Goal: Transaction & Acquisition: Purchase product/service

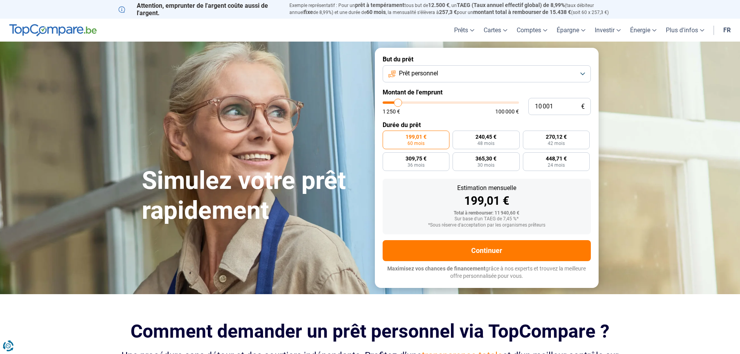
type input "9 500"
type input "9500"
type input "11 250"
type input "11250"
type input "12 500"
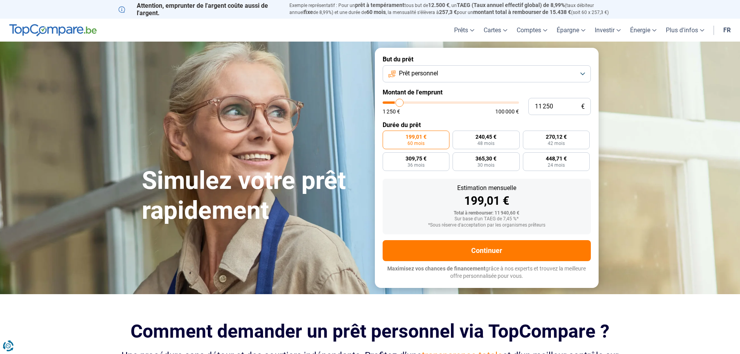
type input "12500"
type input "13 250"
type input "13250"
type input "14 250"
type input "14250"
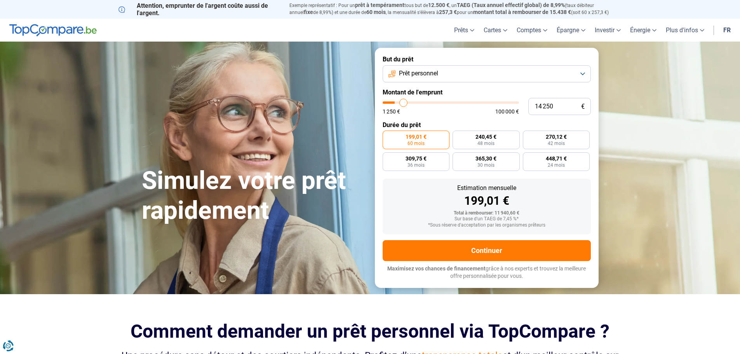
type input "14 500"
type input "14500"
type input "15 000"
type input "15000"
type input "15 500"
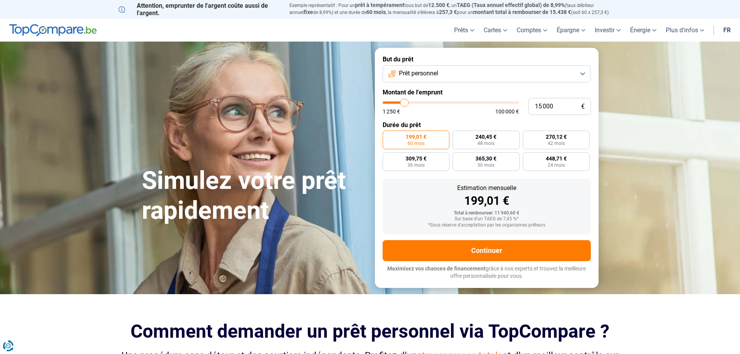
type input "15500"
type input "15 750"
type input "15750"
type input "16 250"
type input "16250"
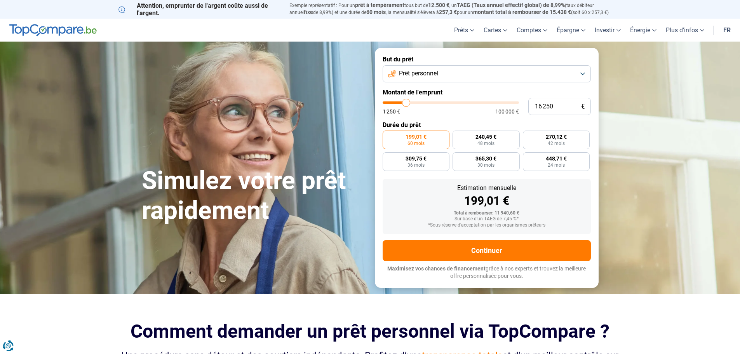
type input "17 500"
type input "17500"
type input "18 000"
type input "18000"
type input "19 000"
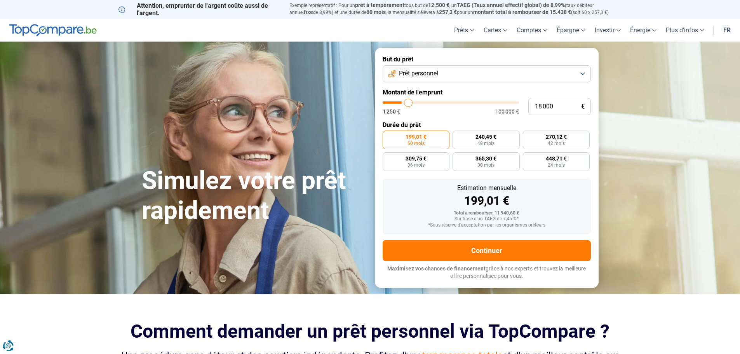
type input "19000"
type input "19 750"
type input "19750"
type input "20 000"
type input "20000"
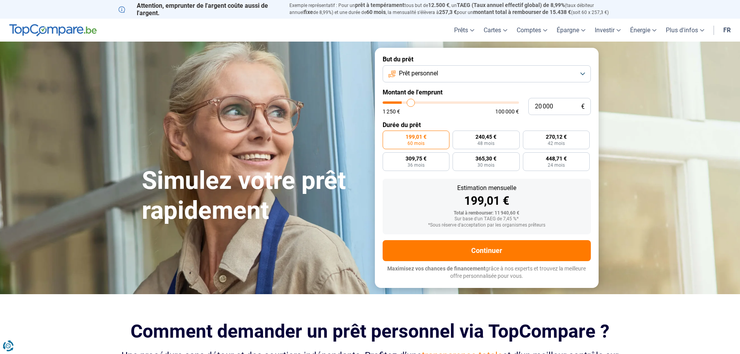
type input "20 250"
type input "20250"
type input "20 500"
type input "20500"
type input "21 250"
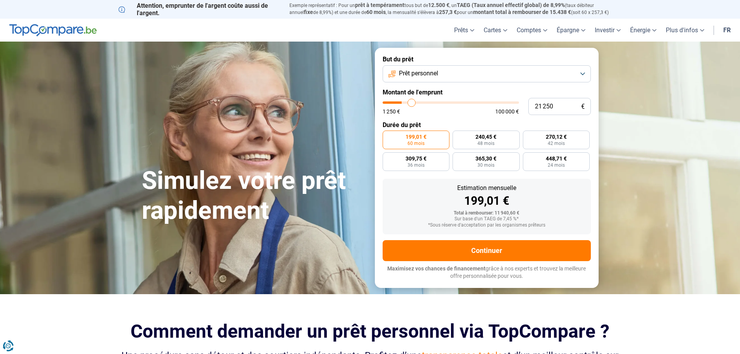
type input "21250"
type input "21 500"
type input "21500"
type input "22 000"
type input "22000"
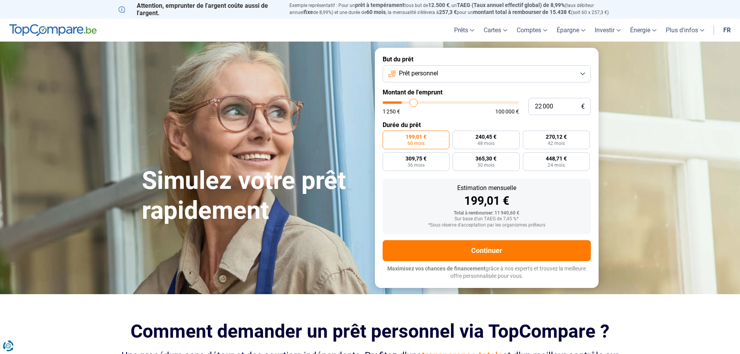
type input "23 250"
type input "23250"
type input "24 250"
type input "24250"
type input "25 750"
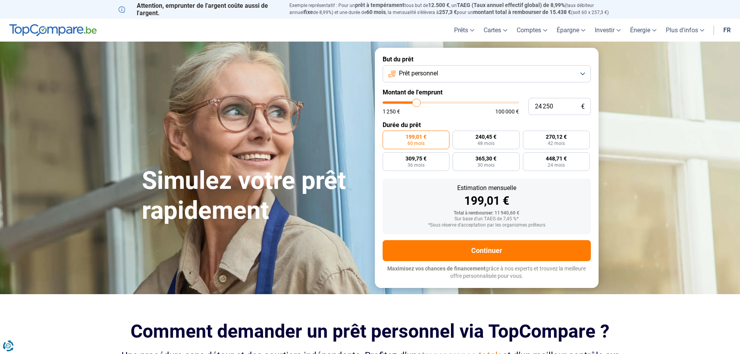
type input "25750"
type input "26 250"
type input "26250"
type input "26 500"
type input "26500"
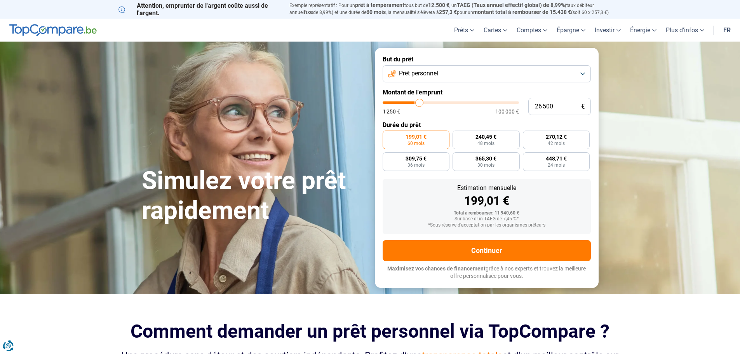
type input "26 750"
type input "26750"
type input "27 500"
type input "27500"
type input "28 000"
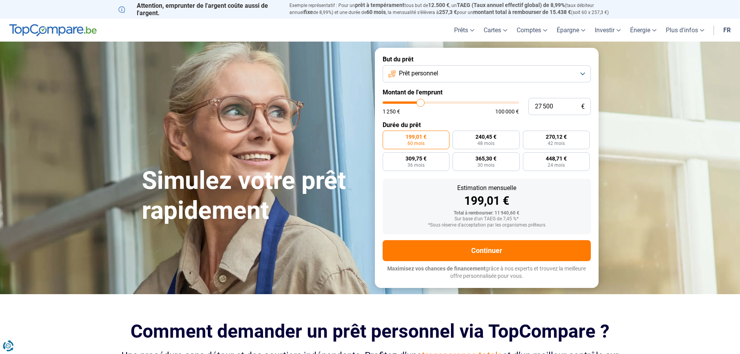
type input "28000"
type input "29 750"
type input "29750"
type input "32 500"
type input "32500"
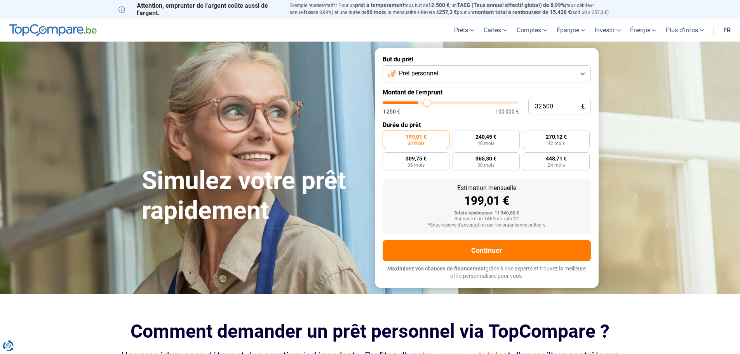
type input "35 250"
type input "35250"
type input "37 000"
type input "37000"
type input "37 250"
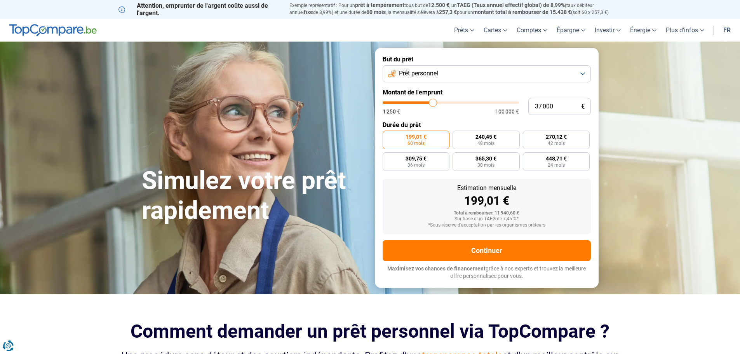
type input "37250"
type input "37 750"
type input "37750"
type input "38 250"
type input "38250"
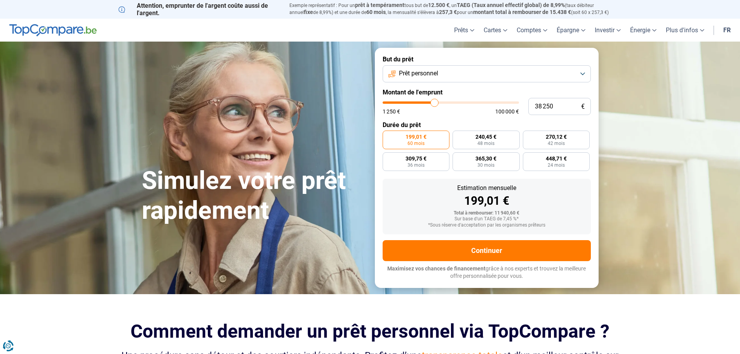
type input "38 500"
type input "38500"
type input "38 750"
type input "38750"
type input "40 250"
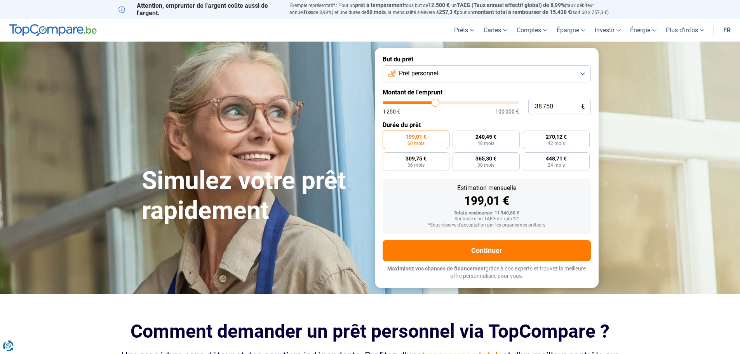
type input "40250"
type input "40 750"
drag, startPoint x: 397, startPoint y: 102, endPoint x: 438, endPoint y: 105, distance: 40.9
type input "40750"
click at [438, 104] on input "range" at bounding box center [451, 102] width 136 height 2
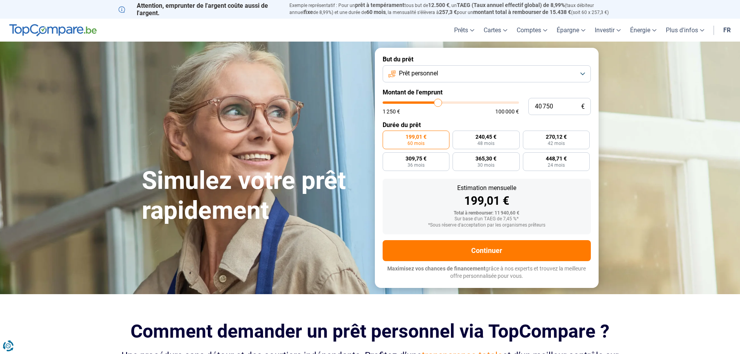
radio input "false"
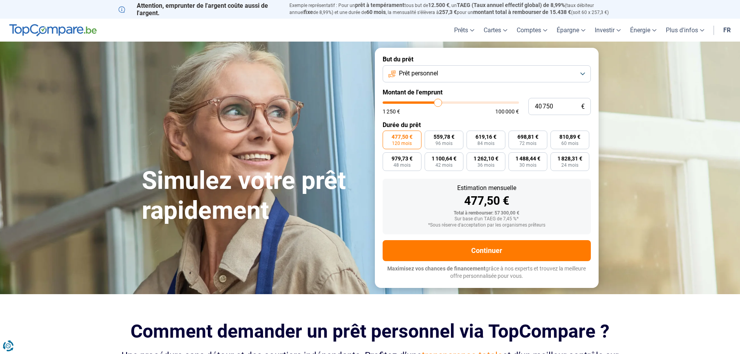
type input "35 750"
type input "35750"
click at [431, 102] on input "range" at bounding box center [451, 102] width 136 height 2
click at [434, 103] on input "range" at bounding box center [451, 102] width 136 height 2
click at [555, 106] on input "35 750" at bounding box center [560, 106] width 63 height 17
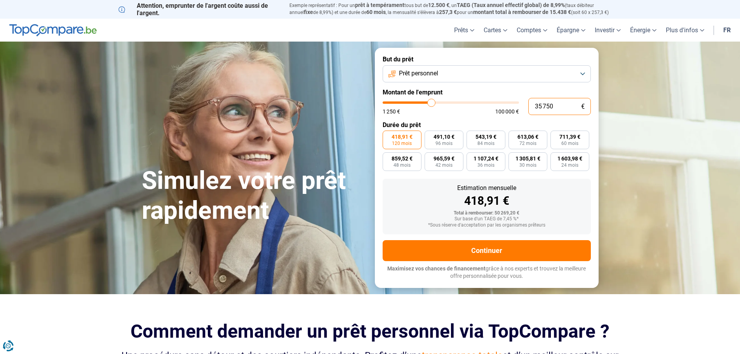
type input "3 575"
type input "3500"
type input "357"
type input "1250"
type input "35"
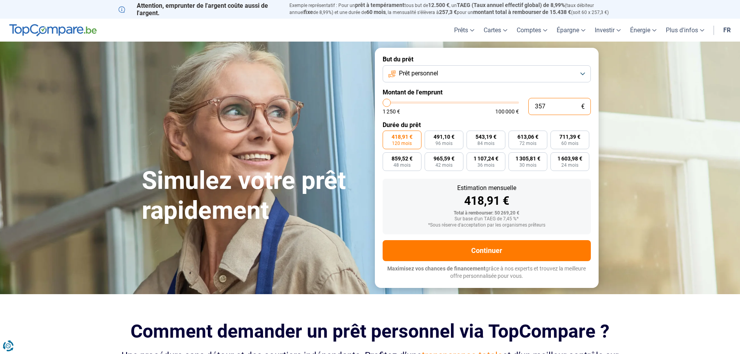
type input "1250"
type input "3"
type input "1250"
type input "0"
type input "1250"
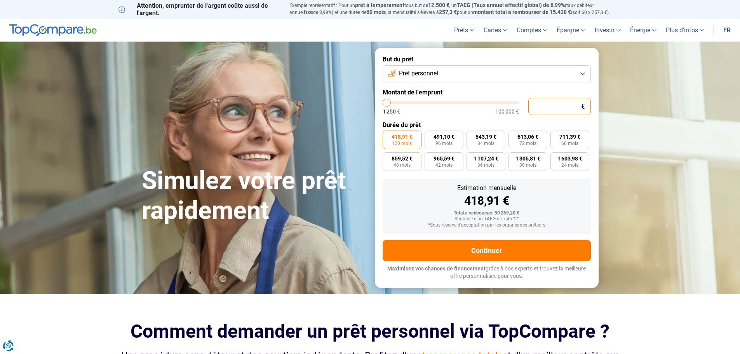
type input "3"
type input "1250"
type input "38"
type input "1250"
type input "380"
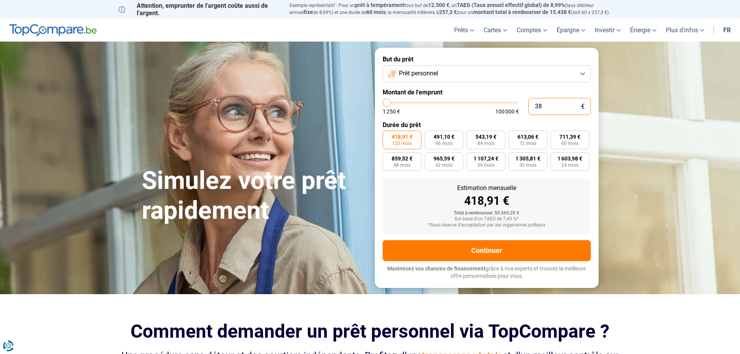
type input "1250"
type input "3 800"
type input "3750"
type input "38 000"
type input "38000"
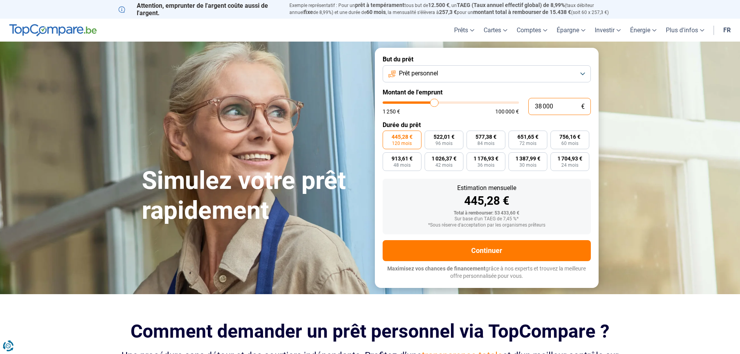
type input "38 000"
click at [423, 204] on div "445,28 €" at bounding box center [487, 201] width 196 height 12
click at [403, 160] on span "913,61 €" at bounding box center [402, 158] width 21 height 5
click at [388, 157] on input "913,61 € 48 mois" at bounding box center [385, 154] width 5 height 5
radio input "true"
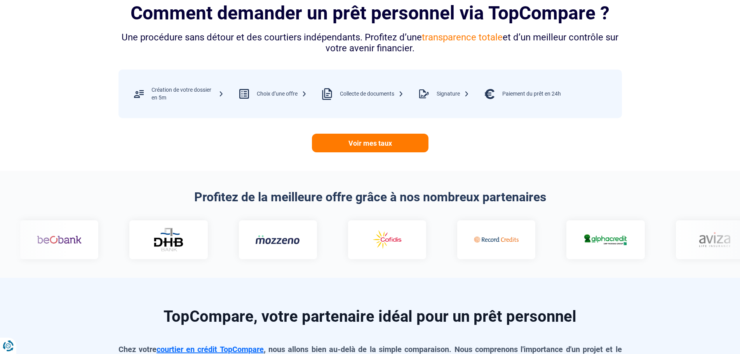
scroll to position [350, 0]
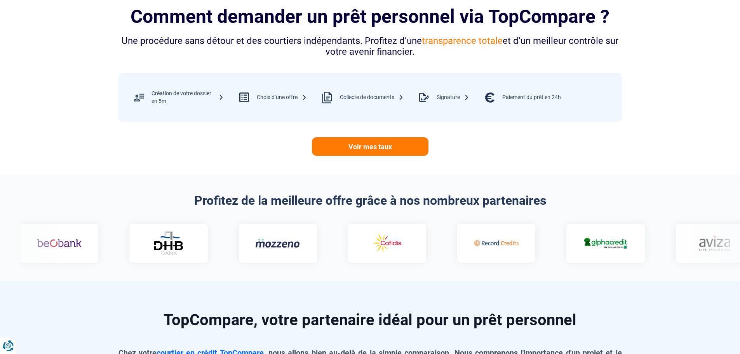
scroll to position [272, 0]
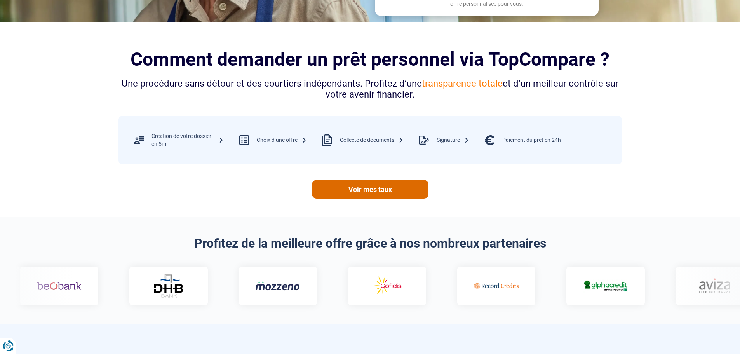
click at [380, 188] on link "Voir mes taux" at bounding box center [370, 189] width 117 height 19
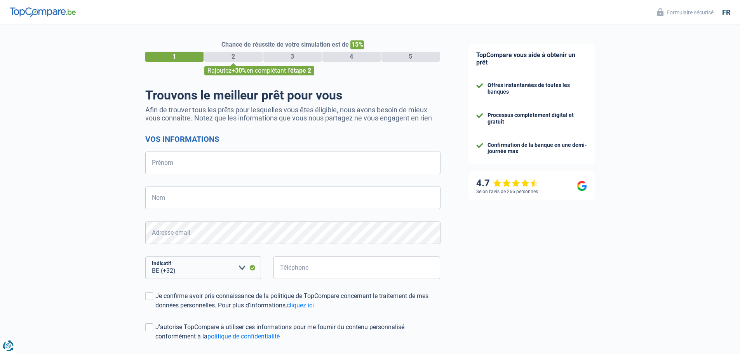
select select "32"
click at [206, 160] on input "Prénom" at bounding box center [292, 163] width 295 height 23
type input "rezki"
type input "guechout"
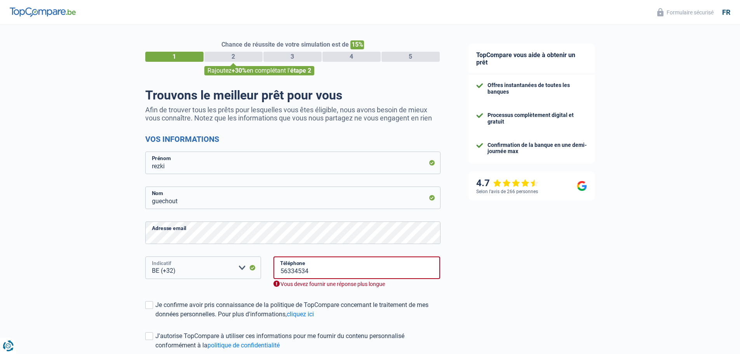
click at [185, 271] on select "BE (+32) LU (+352) Veuillez sélectionner une option" at bounding box center [203, 268] width 116 height 23
click at [231, 267] on select "BE (+32) LU (+352) Veuillez sélectionner une option" at bounding box center [203, 268] width 116 height 23
click at [317, 270] on input "56334534" at bounding box center [357, 268] width 167 height 23
type input "474967048"
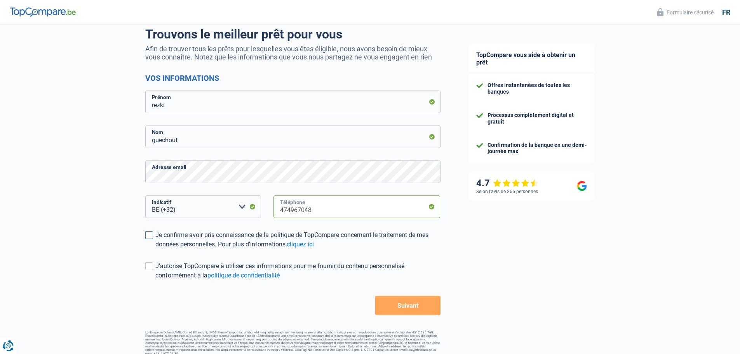
scroll to position [68, 0]
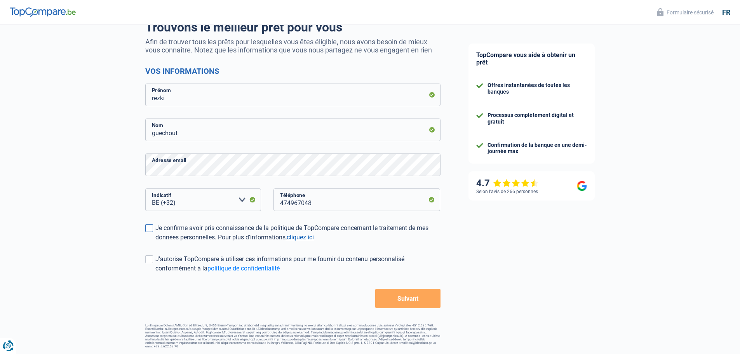
click at [309, 237] on link "cliquez ici" at bounding box center [300, 237] width 27 height 7
click at [152, 230] on span at bounding box center [149, 228] width 8 height 8
click at [155, 242] on input "Je confirme avoir pris connaissance de la politique de TopCompare concernant le…" at bounding box center [155, 242] width 0 height 0
click at [401, 302] on button "Suivant" at bounding box center [407, 298] width 65 height 19
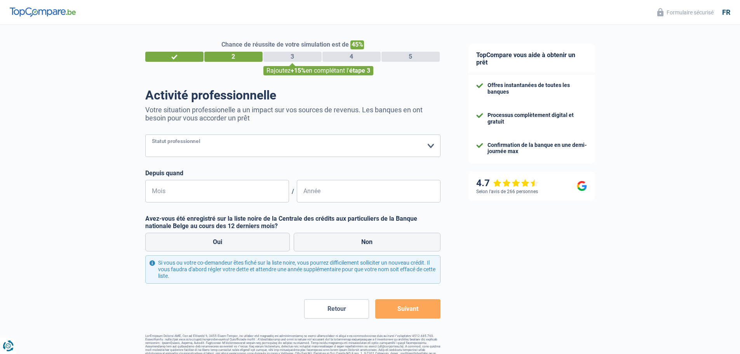
click at [433, 147] on select "Ouvrier Employé privé Employé public Invalide Indépendant Pensionné Chômeur Mut…" at bounding box center [292, 145] width 295 height 23
select select "retired"
click at [145, 135] on select "Ouvrier Employé privé Employé public Invalide Indépendant Pensionné Chômeur Mut…" at bounding box center [292, 145] width 295 height 23
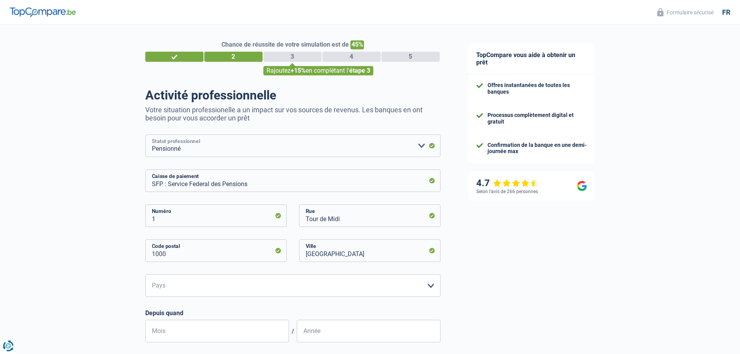
scroll to position [39, 0]
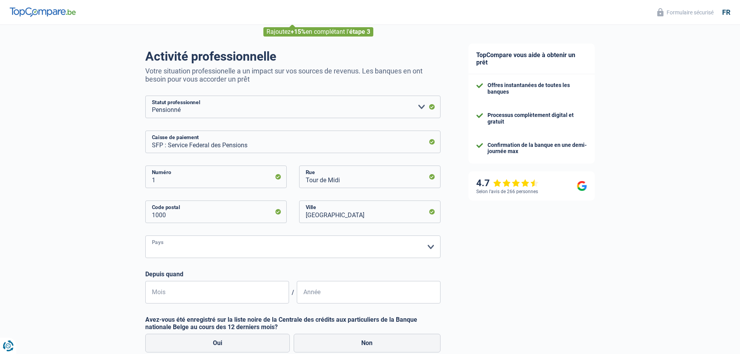
click at [427, 244] on select "Belgique Luxembourg Veuillez sélectionner une option" at bounding box center [292, 247] width 295 height 23
select select "BE"
click at [145, 236] on select "Belgique Luxembourg Veuillez sélectionner une option" at bounding box center [292, 247] width 295 height 23
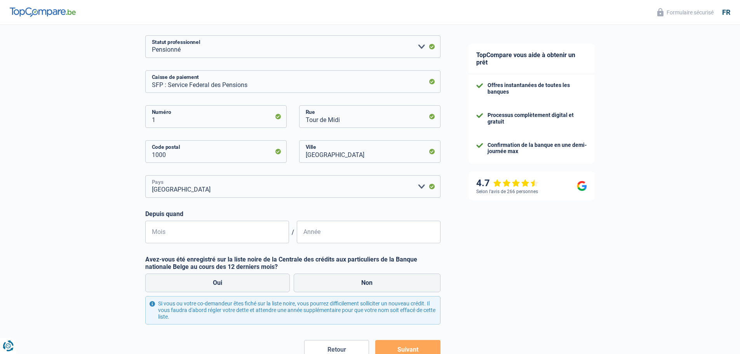
scroll to position [117, 0]
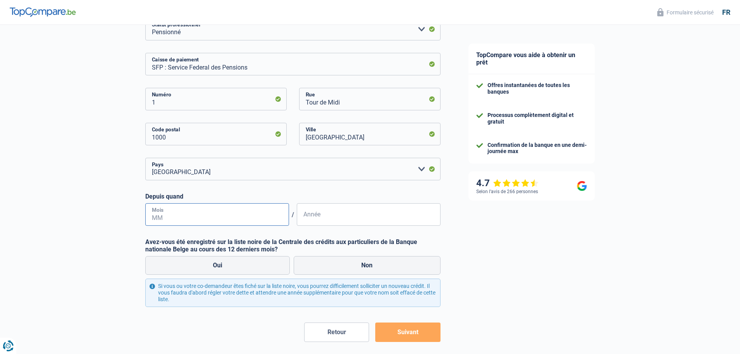
click at [186, 218] on input "Mois" at bounding box center [217, 214] width 144 height 23
type input "09"
type input "2020"
click at [386, 267] on label "Non" at bounding box center [367, 265] width 147 height 19
click at [386, 267] on input "Non" at bounding box center [367, 265] width 147 height 19
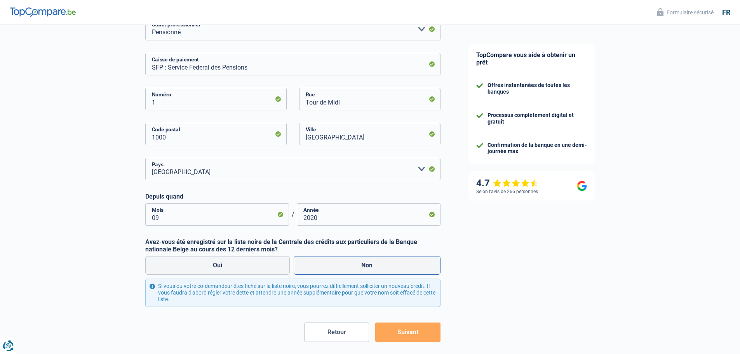
radio input "true"
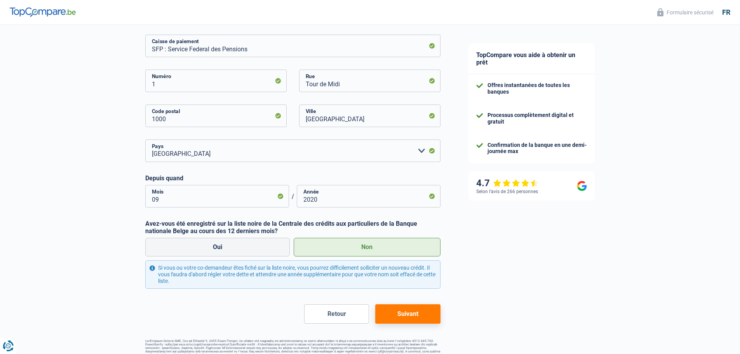
scroll to position [150, 0]
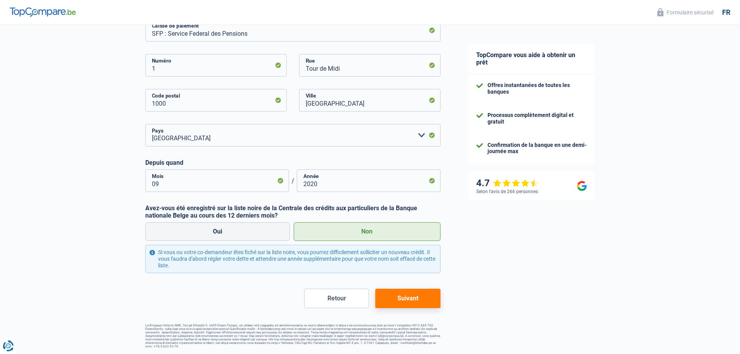
click at [398, 303] on button "Suivant" at bounding box center [407, 298] width 65 height 19
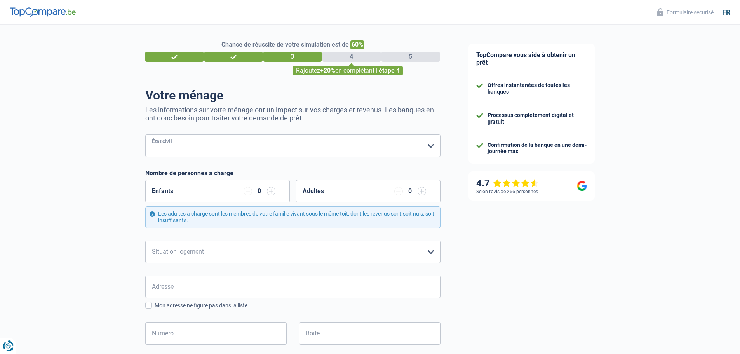
click at [222, 149] on select "Célibataire Marié(e) Cohabitant(e) légal(e) Divorcé(e) Veuf(ve) Séparé (de fait…" at bounding box center [292, 145] width 295 height 23
select select "married"
click at [145, 135] on select "Célibataire Marié(e) Cohabitant(e) légal(e) Divorcé(e) Veuf(ve) Séparé (de fait…" at bounding box center [292, 145] width 295 height 23
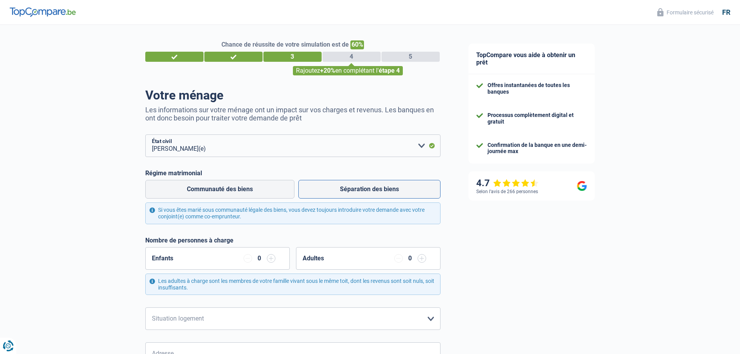
click at [370, 191] on label "Séparation des biens" at bounding box center [369, 189] width 142 height 19
click at [370, 191] on input "Séparation des biens" at bounding box center [369, 189] width 142 height 19
radio input "true"
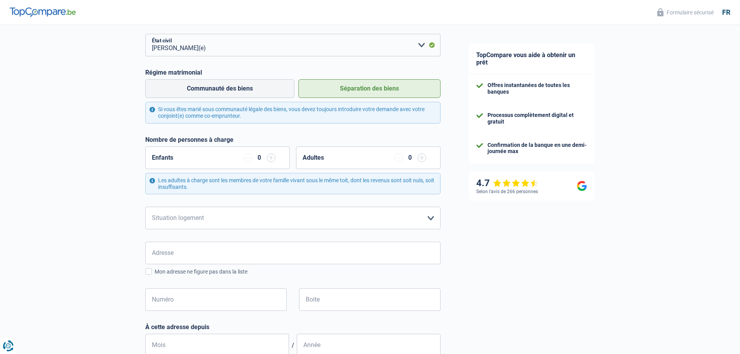
scroll to position [117, 0]
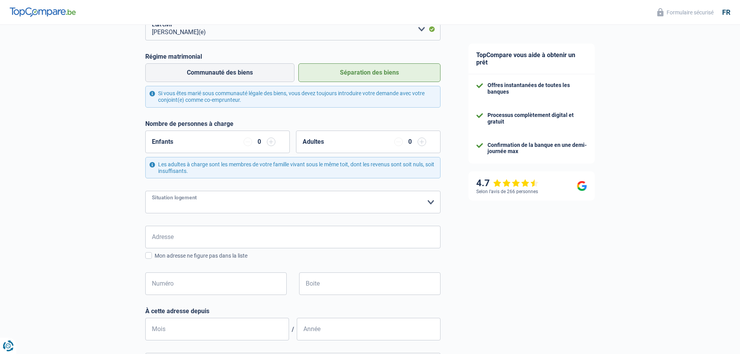
click at [431, 201] on select "Locataire Propriétaire avec prêt hypothécaire Propriétaire sans prêt hypothécai…" at bounding box center [292, 202] width 295 height 23
select select "ownerWithMortgage"
click at [145, 192] on select "Locataire Propriétaire avec prêt hypothécaire Propriétaire sans prêt hypothécai…" at bounding box center [292, 202] width 295 height 23
click at [214, 238] on input "Adresse" at bounding box center [292, 237] width 295 height 23
type input "chaussée d'Estaimpuis 201"
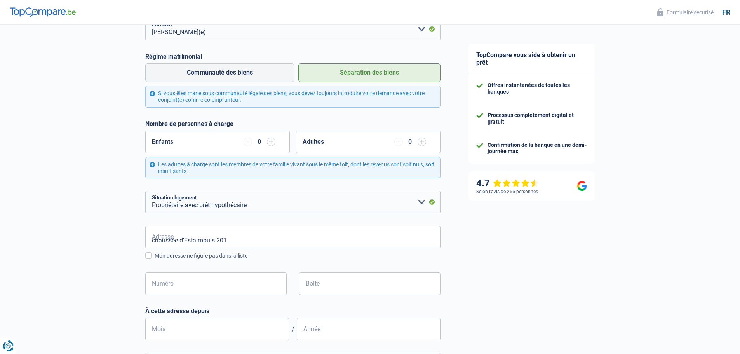
type input "Belgique"
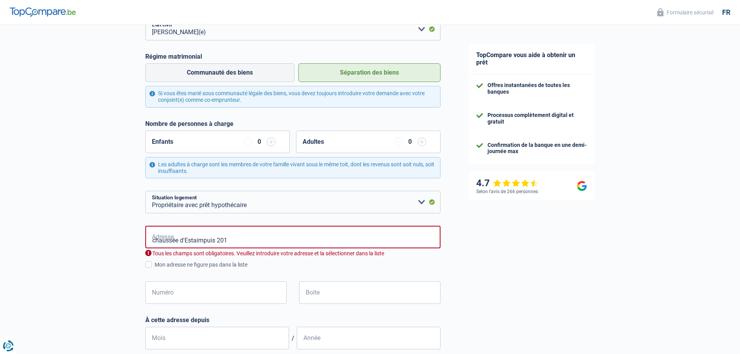
type input "Belgique"
click at [188, 239] on input "chaussée d'Estaimpuis 201" at bounding box center [292, 237] width 295 height 23
click at [229, 237] on input "chaussée d'Estaimpuis 201" at bounding box center [292, 237] width 295 height 23
click at [234, 241] on input "201 CH. D'ESTAIMPUIS 201" at bounding box center [292, 237] width 295 height 23
click at [236, 238] on input "chaussée d'Estaimpuis 201" at bounding box center [292, 237] width 295 height 23
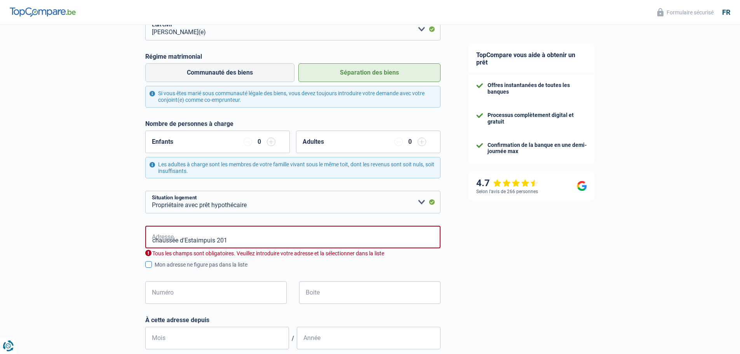
type input "Chaussee d’Estaimpuis 201"
click at [382, 269] on div "Mon adresse ne figure pas dans la liste" at bounding box center [298, 265] width 286 height 8
click at [155, 269] on input "Mon adresse ne figure pas dans la liste" at bounding box center [155, 269] width 0 height 0
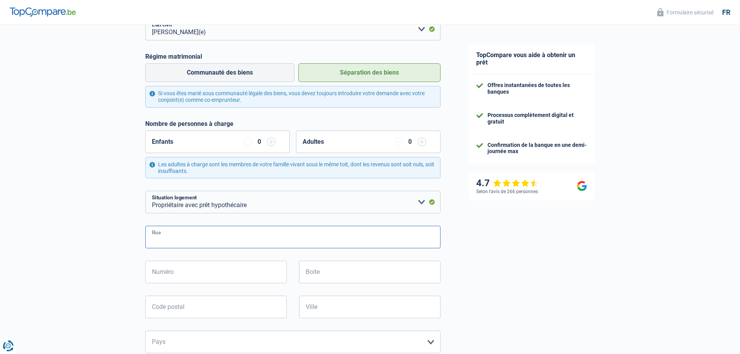
click at [209, 238] on input "Rue" at bounding box center [292, 237] width 295 height 23
type input "chaussée d'Estaimpuis"
type input "201"
type input "7712"
type input "Herseaux"
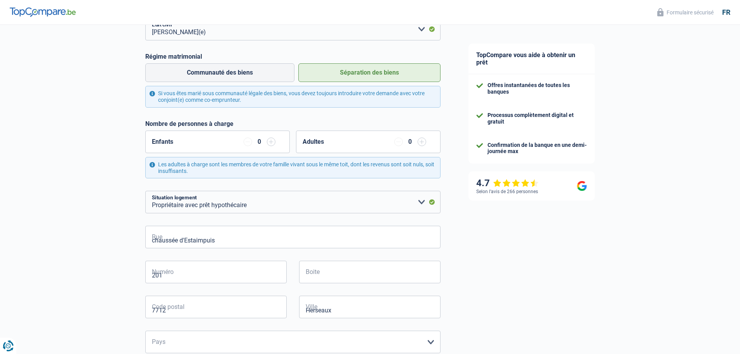
type input "Herseaux"
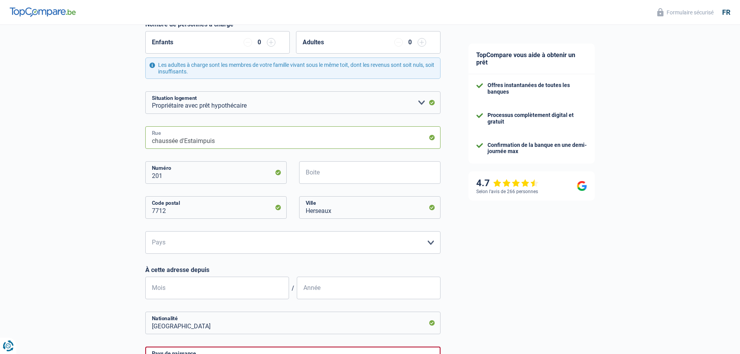
scroll to position [233, 0]
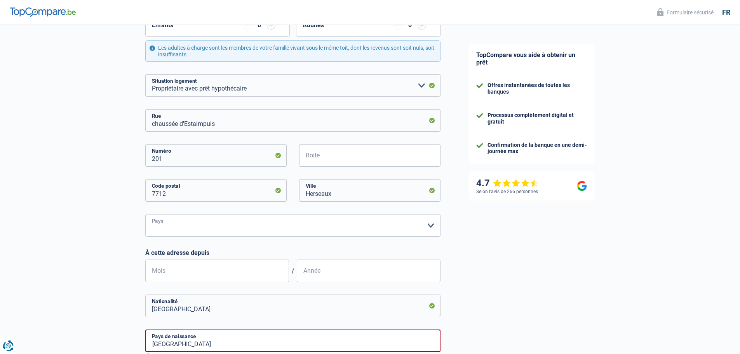
click at [429, 227] on select "Belgique Luxembourg Veuillez sélectionner une option" at bounding box center [292, 225] width 295 height 23
select select "BE"
click at [145, 215] on select "Belgique Luxembourg Veuillez sélectionner une option" at bounding box center [292, 225] width 295 height 23
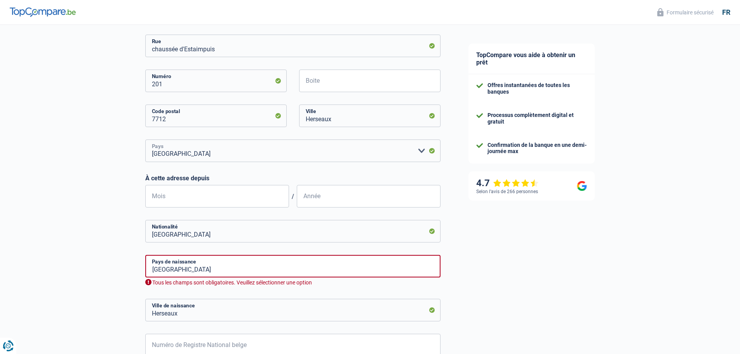
scroll to position [311, 0]
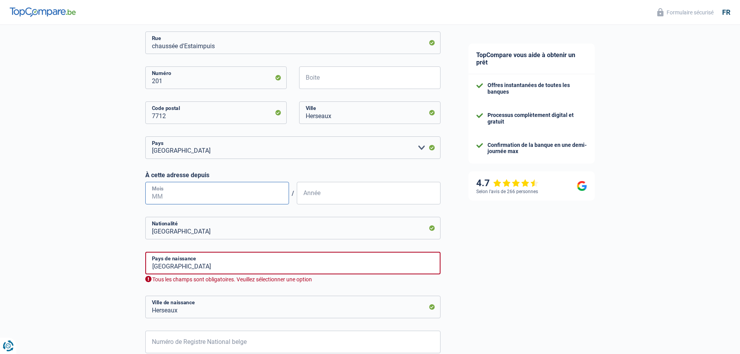
click at [277, 198] on input "Mois" at bounding box center [217, 193] width 144 height 23
click at [350, 190] on input "Année" at bounding box center [369, 193] width 144 height 23
click at [182, 191] on input "Mois" at bounding box center [217, 193] width 144 height 23
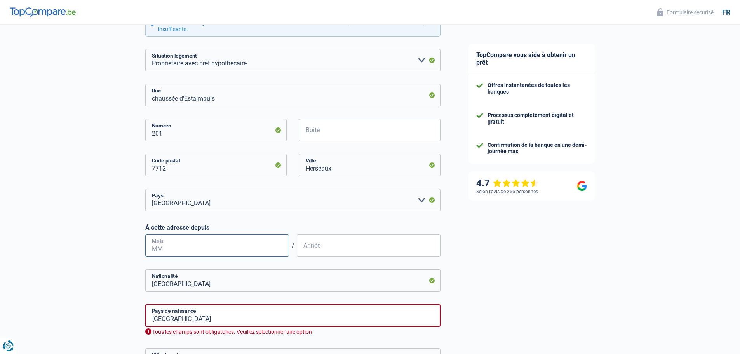
scroll to position [272, 0]
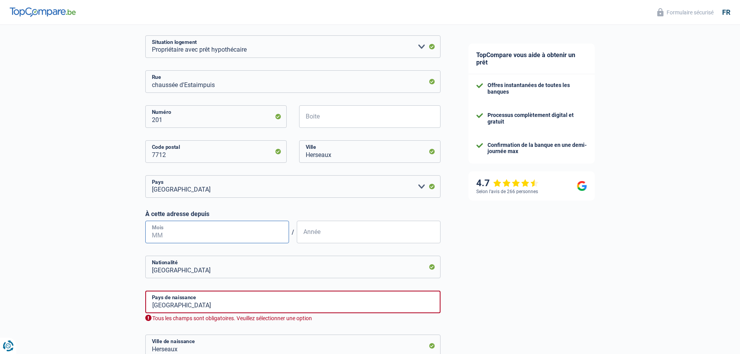
click at [212, 236] on input "Mois" at bounding box center [217, 232] width 144 height 23
type input "01"
type input "2012"
click at [189, 274] on input "Belgique" at bounding box center [292, 267] width 295 height 23
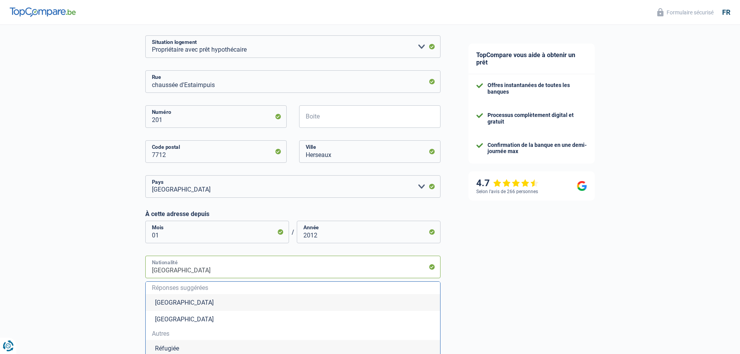
type input "Belgiqu"
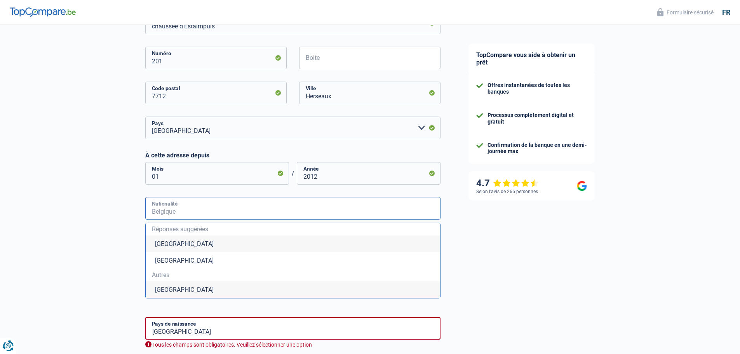
scroll to position [311, 0]
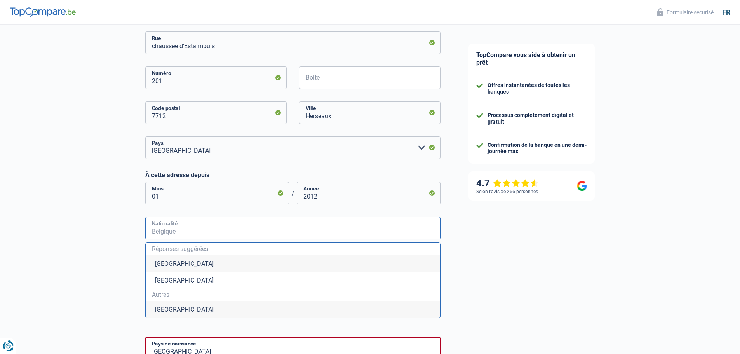
click at [181, 232] on input "Nationalité" at bounding box center [292, 228] width 295 height 23
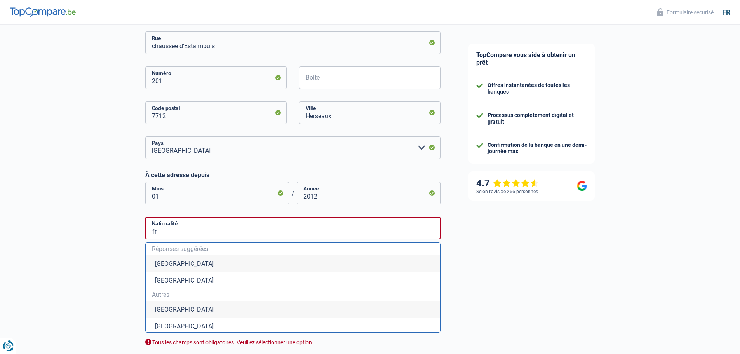
click at [161, 326] on li "France" at bounding box center [293, 326] width 295 height 17
type input "France"
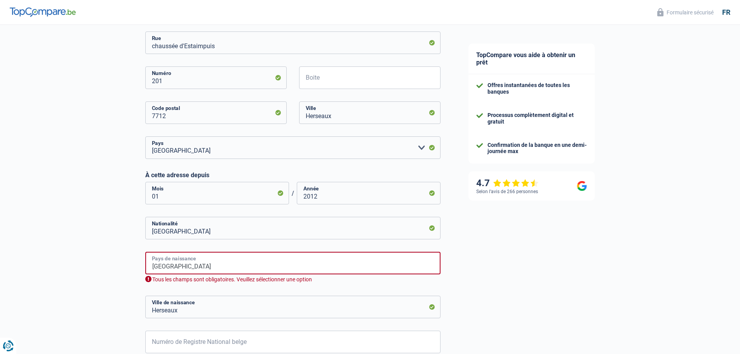
click at [376, 269] on input "Belgique" at bounding box center [292, 263] width 295 height 23
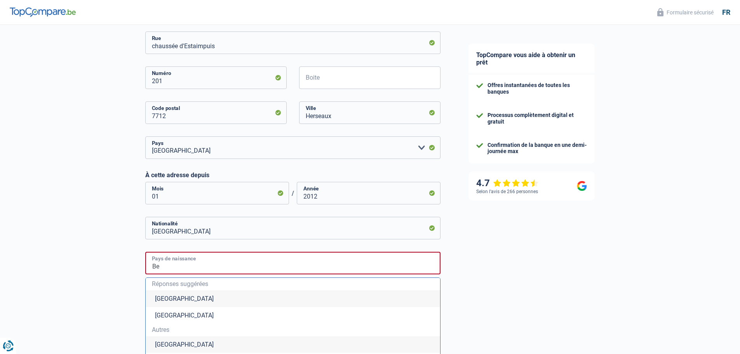
type input "B"
click at [107, 244] on div "Chance de réussite de votre simulation est de 60% 1 2 3 4 5 Rajoutez +20% en co…" at bounding box center [227, 136] width 455 height 850
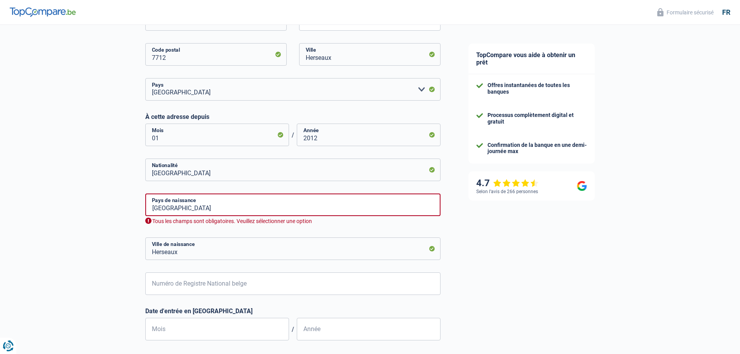
scroll to position [389, 0]
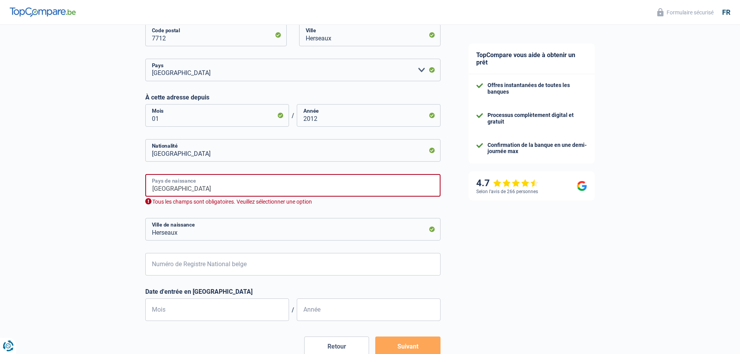
click at [182, 190] on input "france" at bounding box center [292, 185] width 295 height 23
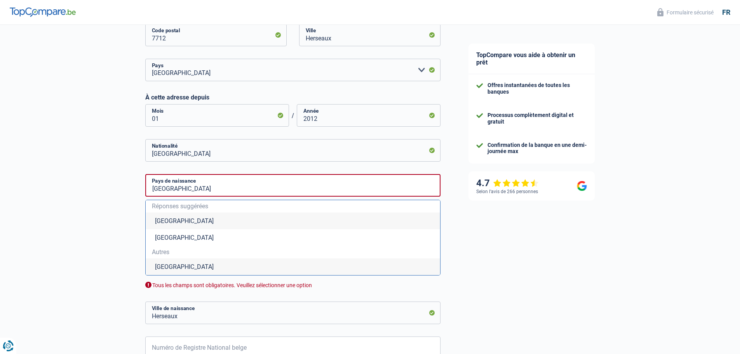
click at [162, 269] on li "France" at bounding box center [293, 266] width 295 height 17
type input "France"
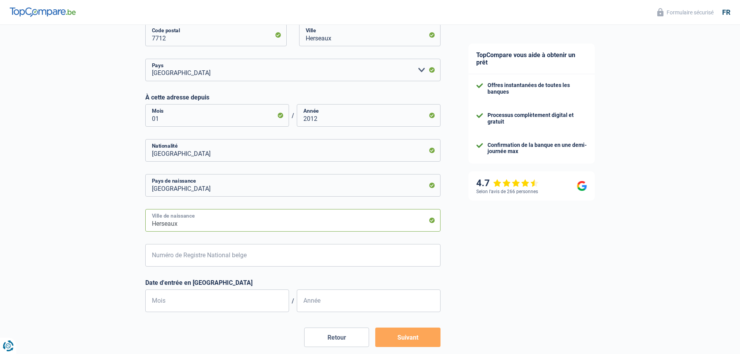
click at [184, 227] on input "Herseaux" at bounding box center [292, 220] width 295 height 23
click at [110, 221] on div "Chance de réussite de votre simulation est de 60% 1 2 3 4 5 Rajoutez +20% en co…" at bounding box center [227, 11] width 455 height 757
click at [286, 258] on input "Numéro de Registre National belge" at bounding box center [292, 255] width 295 height 23
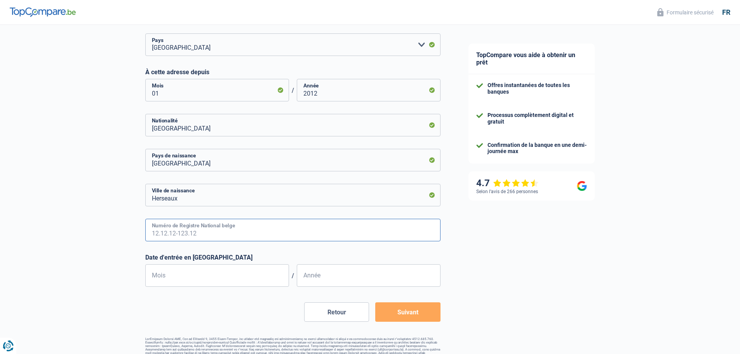
scroll to position [428, 0]
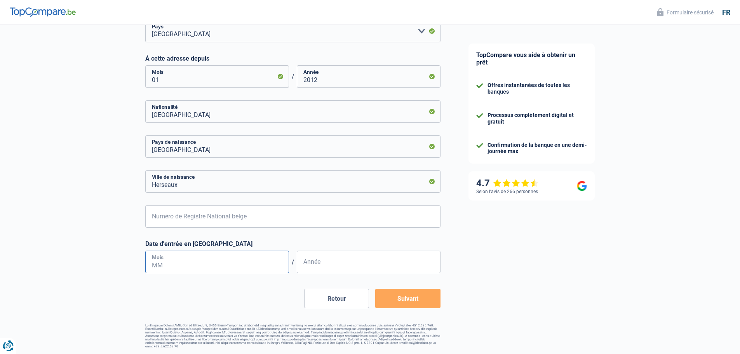
click at [227, 260] on input "Mois" at bounding box center [217, 262] width 144 height 23
click at [188, 187] on input "Herseaux" at bounding box center [292, 181] width 295 height 23
click at [248, 218] on input "Numéro de Registre National belge" at bounding box center [292, 216] width 295 height 23
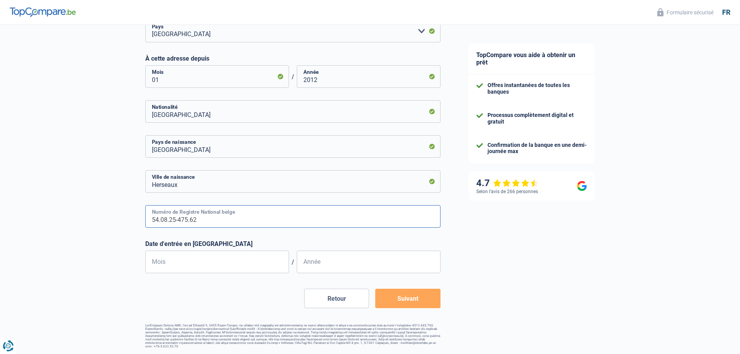
type input "54.08.25-475.62"
click at [179, 264] on input "Mois" at bounding box center [217, 262] width 144 height 23
type input "08"
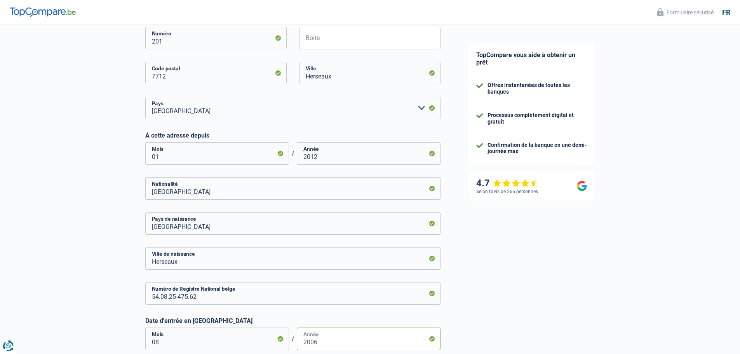
scroll to position [350, 0]
type input "2006"
click at [320, 159] on input "2012" at bounding box center [369, 154] width 144 height 23
type input "2010"
click at [114, 170] on div "Chance de réussite de votre simulation est de 60% 1 2 3 4 5 Rajoutez +20% en co…" at bounding box center [227, 50] width 455 height 757
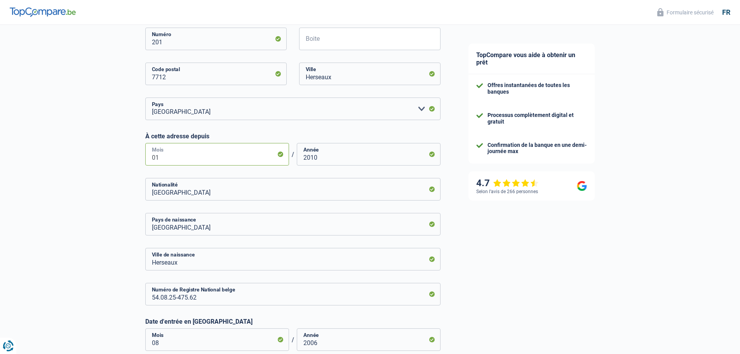
click at [163, 157] on input "01" at bounding box center [217, 154] width 144 height 23
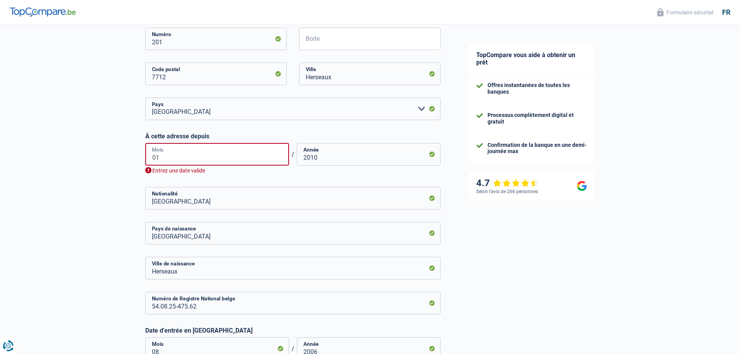
type input "0"
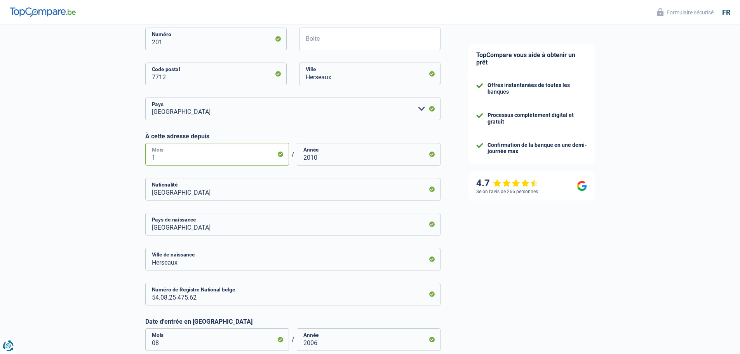
type input "10"
click at [117, 169] on div "Chance de réussite de votre simulation est de 60% 1 2 3 4 5 Rajoutez +20% en co…" at bounding box center [227, 50] width 455 height 757
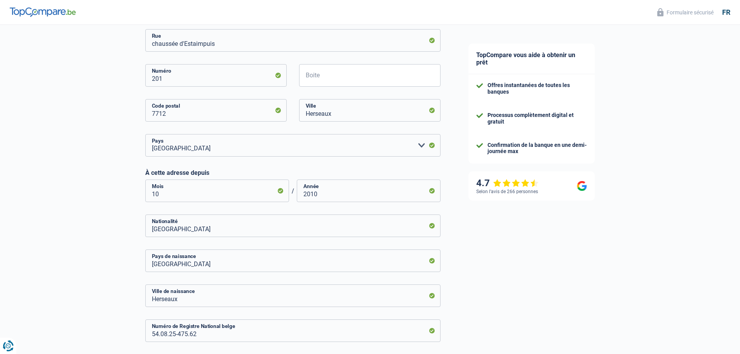
scroll to position [428, 0]
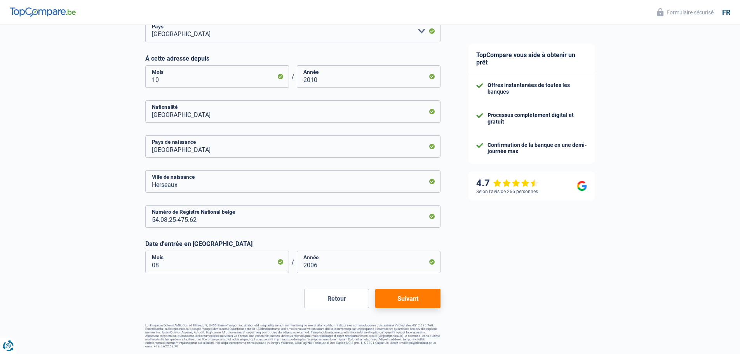
click at [409, 300] on button "Suivant" at bounding box center [407, 298] width 65 height 19
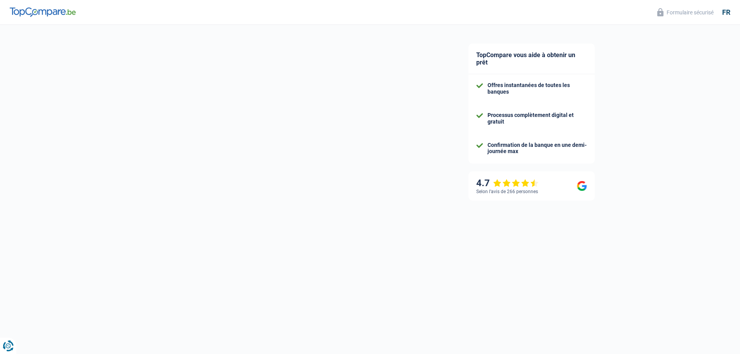
select select "pension"
select select "mortgage"
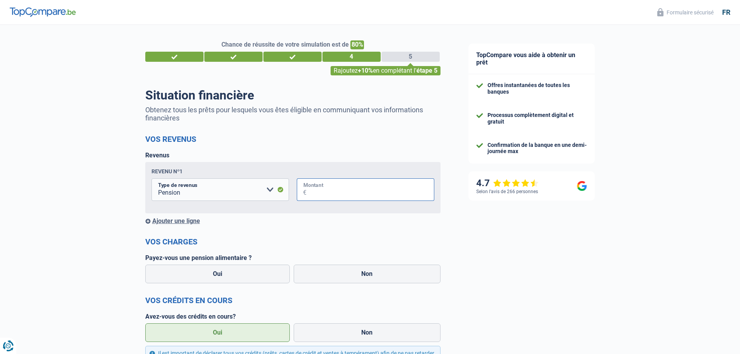
click at [344, 193] on input "Montant" at bounding box center [371, 189] width 128 height 23
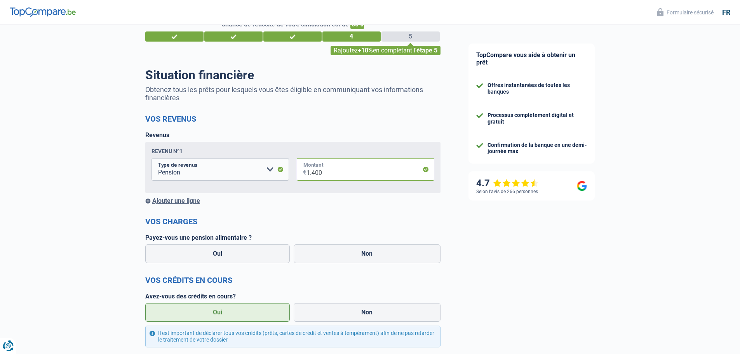
scroll to position [39, 0]
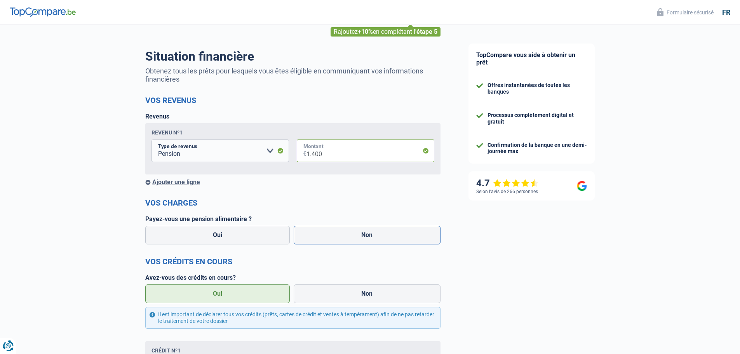
type input "1.400"
click at [340, 239] on label "Non" at bounding box center [367, 235] width 147 height 19
click at [340, 239] on input "Non" at bounding box center [367, 235] width 147 height 19
radio input "true"
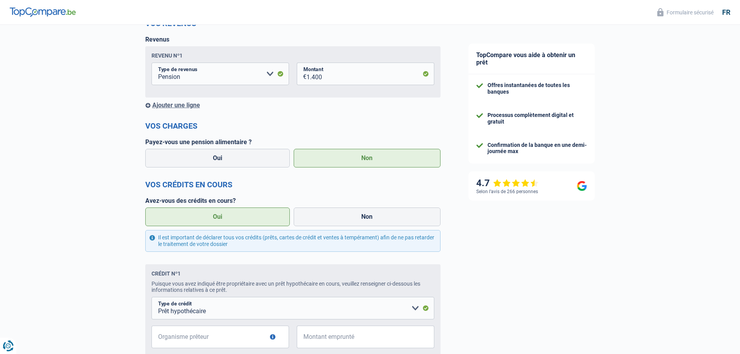
scroll to position [117, 0]
click at [212, 220] on label "Oui" at bounding box center [217, 216] width 145 height 19
click at [212, 220] on input "Oui" at bounding box center [217, 216] width 145 height 19
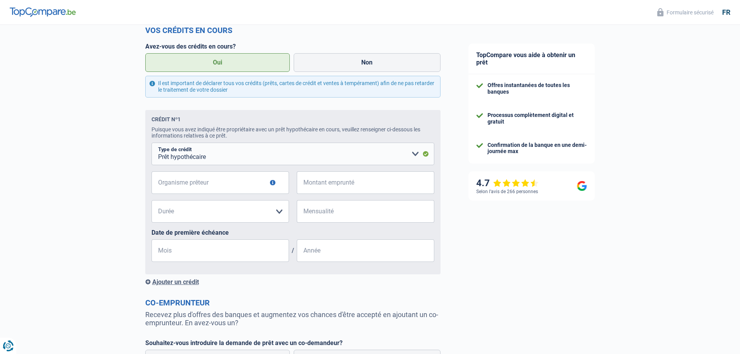
scroll to position [272, 0]
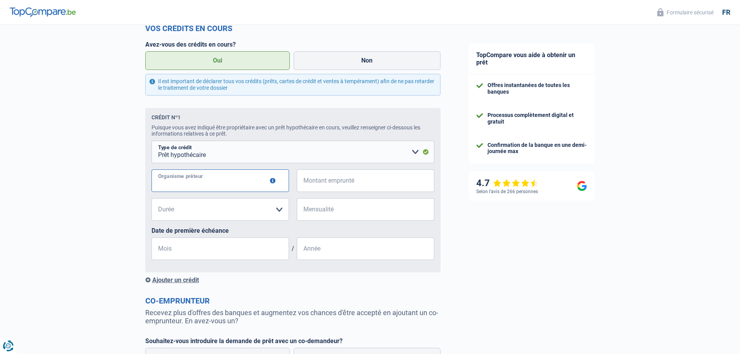
click at [256, 187] on input "Organisme prêteur" at bounding box center [221, 180] width 138 height 23
type input "KBC"
click at [362, 181] on input "Montant emprunté" at bounding box center [371, 180] width 128 height 23
type input "667.000"
click at [280, 210] on select "120 mois 180 mois 240 mois 300 mois 360 mois 420 mois Veuillez sélectionner une…" at bounding box center [221, 209] width 138 height 23
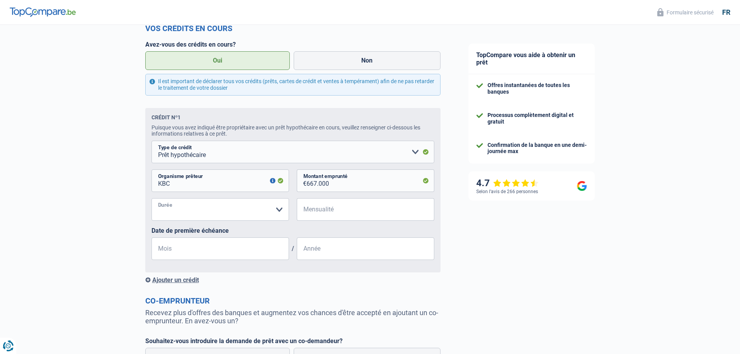
select select "180"
click at [152, 200] on select "120 mois 180 mois 240 mois 300 mois 360 mois 420 mois Veuillez sélectionner une…" at bounding box center [221, 209] width 138 height 23
click at [378, 216] on input "Mensualité" at bounding box center [371, 209] width 128 height 23
click at [339, 187] on input "667.000" at bounding box center [371, 180] width 128 height 23
type input "66.700"
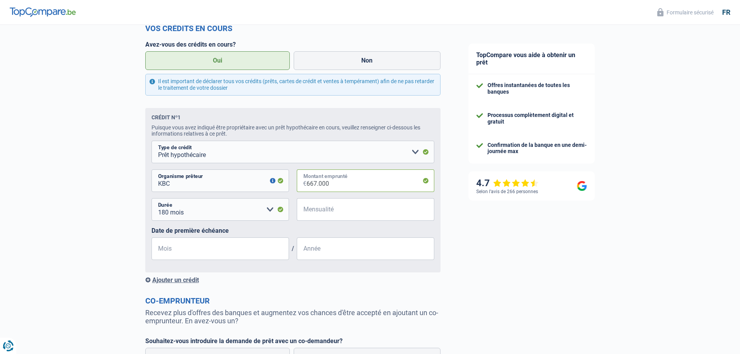
select select
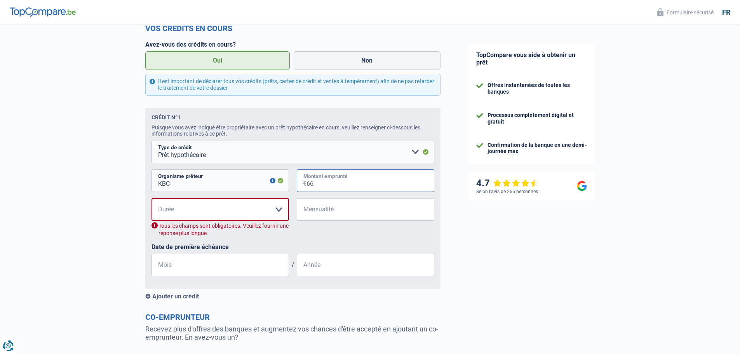
type input "6"
type input "22.829"
click at [276, 213] on select "120 mois 180 mois 240 mois 300 mois 360 mois 420 mois Veuillez sélectionner une…" at bounding box center [221, 209] width 138 height 23
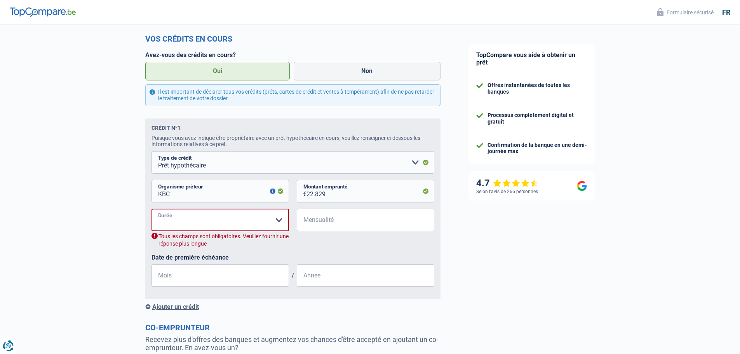
scroll to position [350, 0]
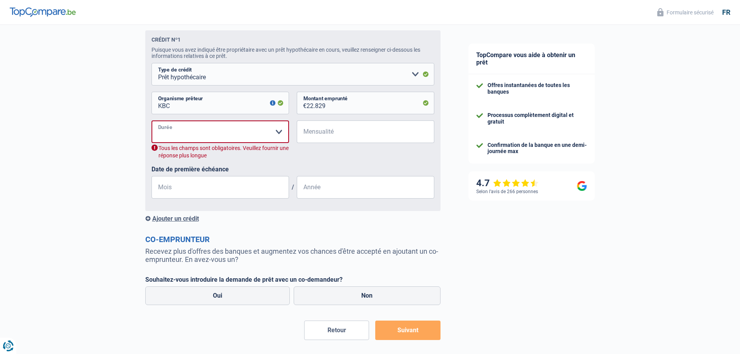
click at [280, 132] on select "120 mois 180 mois 240 mois 300 mois 360 mois 420 mois Veuillez sélectionner une…" at bounding box center [221, 131] width 138 height 23
select select "240"
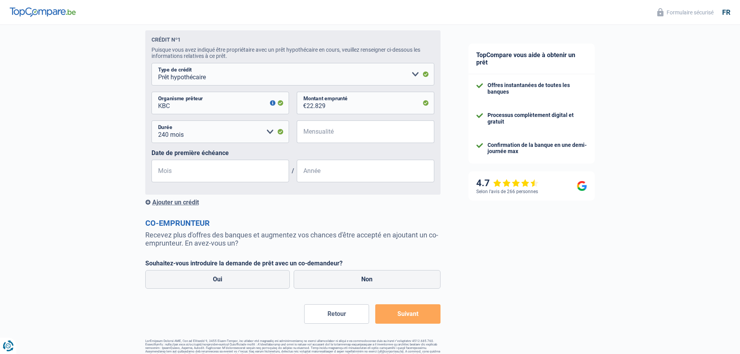
click at [103, 141] on div "Chance de réussite de votre simulation est de 80% 1 2 3 4 5 Rajoutez +10% en co…" at bounding box center [227, 19] width 455 height 695
click at [272, 132] on select "120 mois 180 mois 240 mois 300 mois 360 mois 420 mois Veuillez sélectionner une…" at bounding box center [221, 131] width 138 height 23
click at [126, 143] on div "Chance de réussite de votre simulation est de 80% 1 2 3 4 5 Rajoutez +10% en co…" at bounding box center [227, 19] width 455 height 695
click at [417, 75] on select "Carte ou ouverture de crédit Prêt hypothécaire Vente à tempérament Prêt à tempé…" at bounding box center [293, 74] width 283 height 23
select select "renovationLoan"
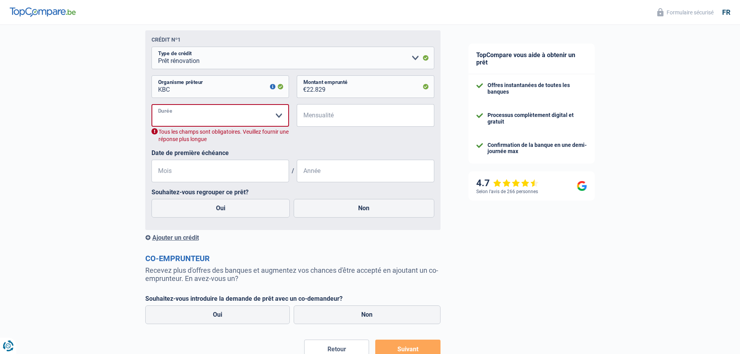
click at [277, 117] on select "12 mois 18 mois 24 mois 30 mois 36 mois 42 mois 48 mois 60 mois 72 mois 84 mois…" at bounding box center [221, 115] width 138 height 23
select select "30"
click at [152, 105] on select "12 mois 18 mois 24 mois 30 mois 36 mois 42 mois 48 mois 60 mois 72 mois 84 mois…" at bounding box center [221, 115] width 138 height 23
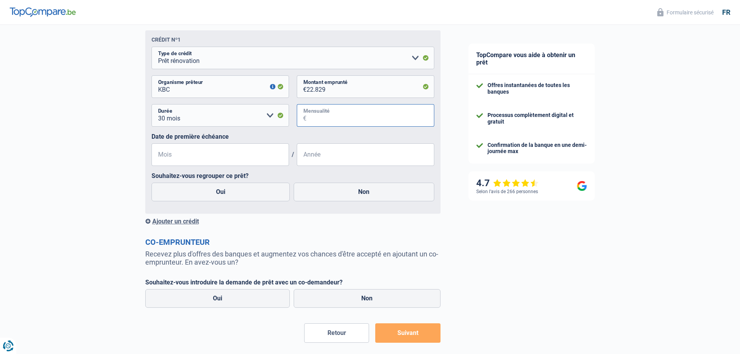
click at [353, 119] on input "Mensualité" at bounding box center [371, 115] width 128 height 23
type input "5.000"
click at [279, 157] on input "Mois" at bounding box center [221, 154] width 138 height 23
type input "11"
click at [326, 163] on input "Année" at bounding box center [366, 154] width 138 height 23
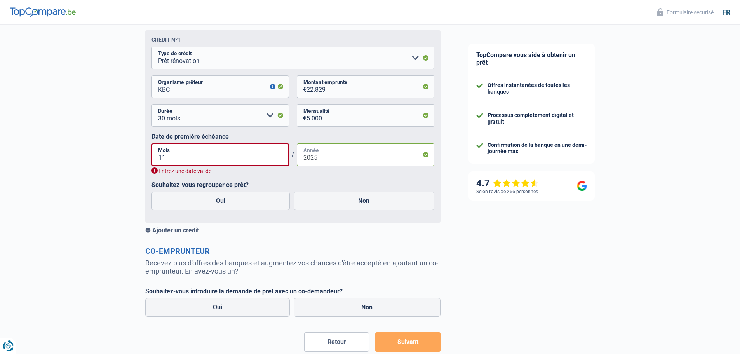
type input "2025"
click at [199, 161] on input "11" at bounding box center [221, 154] width 138 height 23
type input "1"
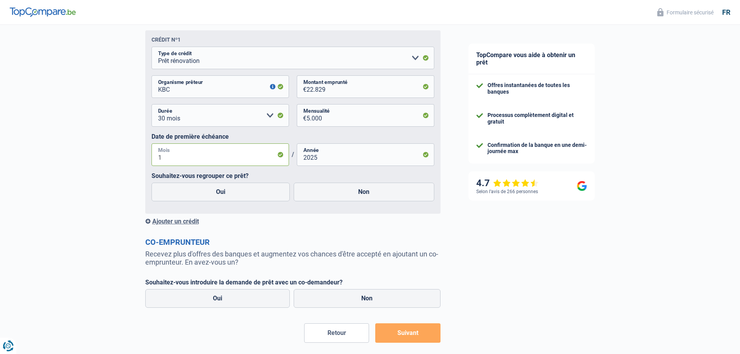
type input "10"
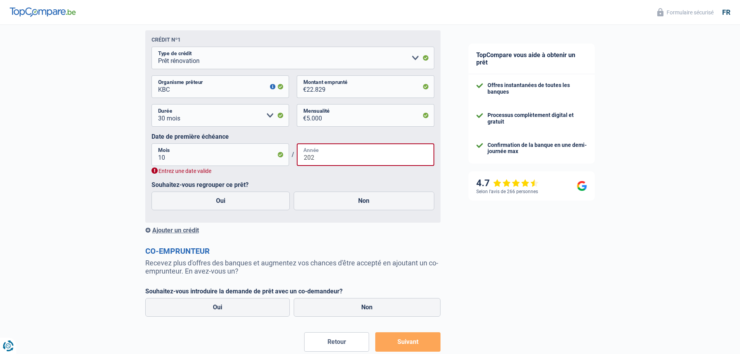
type input "2025"
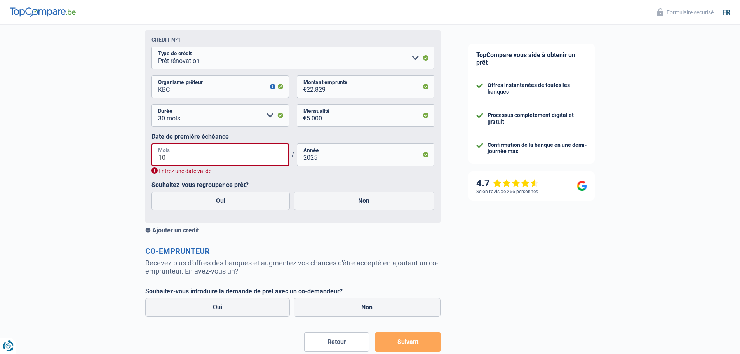
click at [177, 162] on input "10" at bounding box center [221, 154] width 138 height 23
type input "1"
type input "9"
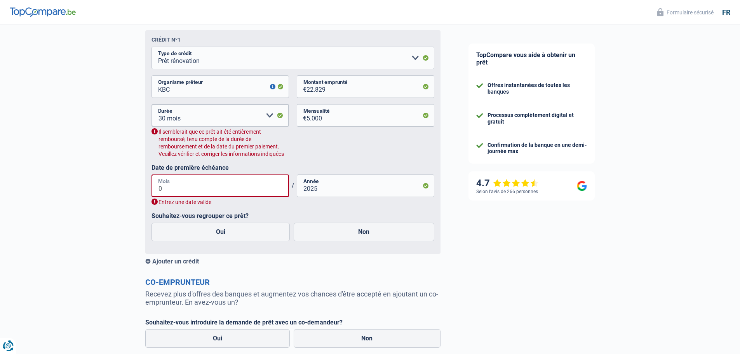
type input "09"
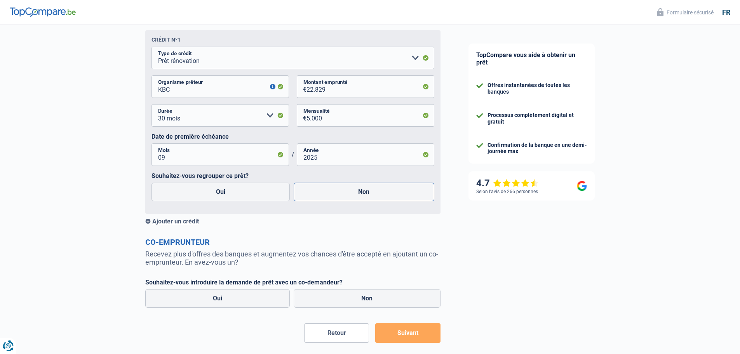
click at [327, 197] on label "Non" at bounding box center [364, 192] width 141 height 19
click at [327, 197] on input "Non" at bounding box center [364, 192] width 141 height 19
radio input "true"
click at [352, 114] on input "5.000" at bounding box center [371, 115] width 128 height 23
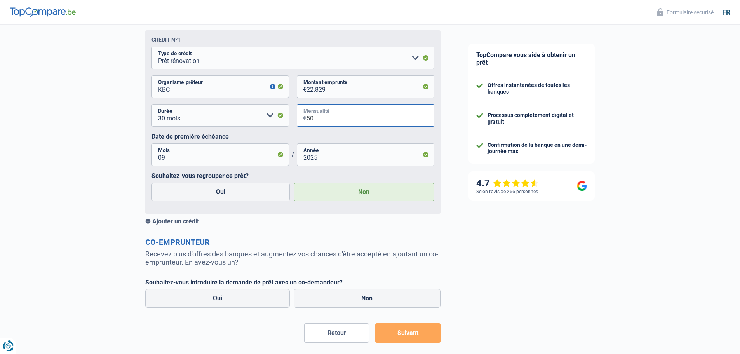
type input "5"
type input "8"
type input "801"
click at [310, 223] on div "Ajouter un crédit" at bounding box center [292, 221] width 295 height 7
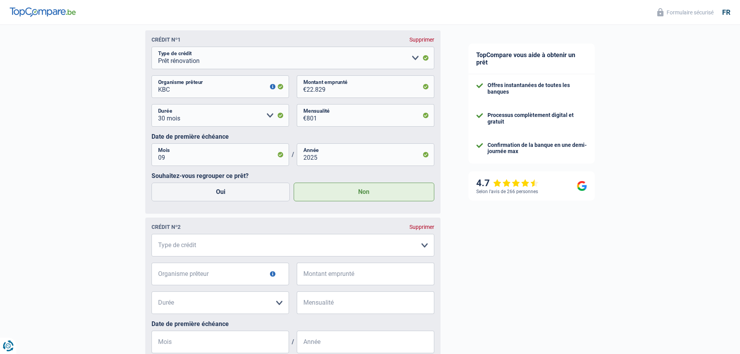
click at [337, 199] on label "Non" at bounding box center [364, 192] width 141 height 19
click at [337, 199] on input "Non" at bounding box center [364, 192] width 141 height 19
click at [229, 247] on select "Carte ou ouverture de crédit Prêt hypothécaire Vente à tempérament Prêt à tempé…" at bounding box center [293, 245] width 283 height 23
select select "personalLoan"
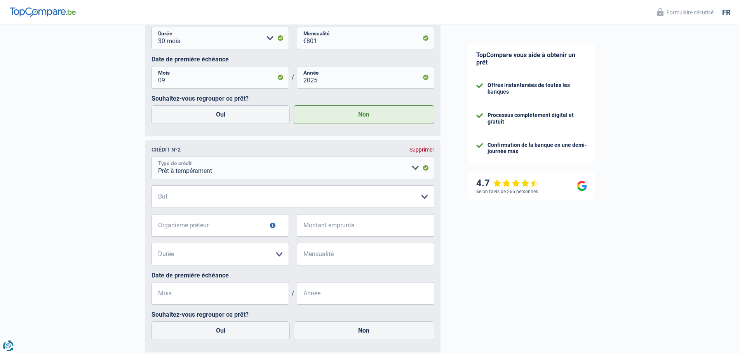
scroll to position [428, 0]
click at [424, 201] on select "Confort maison: meubles, textile, peinture, électroménager, outillage non-profe…" at bounding box center [293, 196] width 283 height 23
select select "homeFurnishingOrRelocation"
click at [152, 187] on select "Confort maison: meubles, textile, peinture, électroménager, outillage non-profe…" at bounding box center [293, 196] width 283 height 23
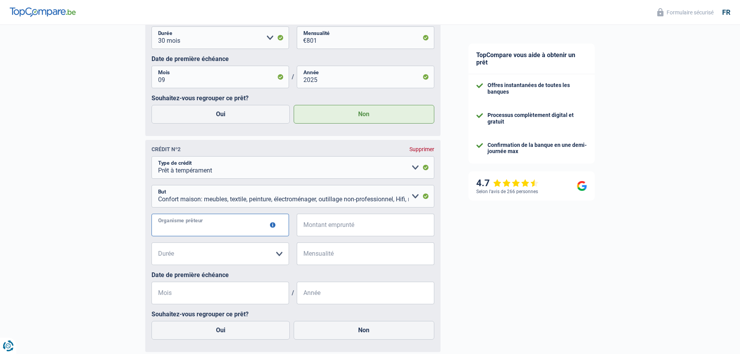
click at [268, 226] on input "Organisme prêteur" at bounding box center [221, 225] width 138 height 23
type input "kbc"
click at [377, 227] on input "Montant emprunté" at bounding box center [371, 225] width 128 height 23
type input "20.000"
click at [278, 255] on select "12 mois 18 mois 24 mois 30 mois 36 mois 42 mois 48 mois 60 mois 72 mois 84 mois…" at bounding box center [221, 254] width 138 height 23
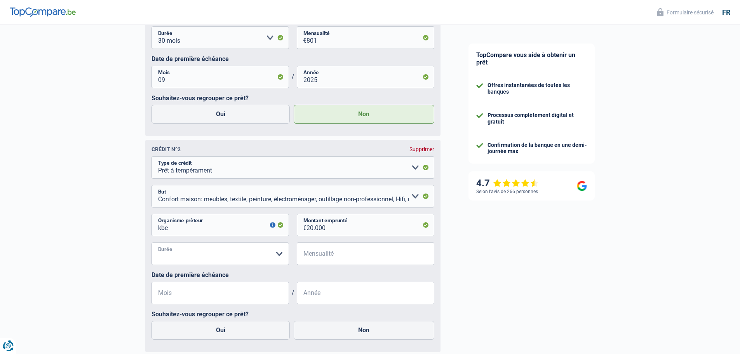
select select "72"
click at [152, 244] on select "12 mois 18 mois 24 mois 30 mois 36 mois 42 mois 48 mois 60 mois 72 mois 84 mois…" at bounding box center [221, 254] width 138 height 23
click at [354, 253] on input "Mensualité" at bounding box center [371, 254] width 128 height 23
type input "3.010"
click at [283, 295] on input "Mois" at bounding box center [221, 293] width 138 height 23
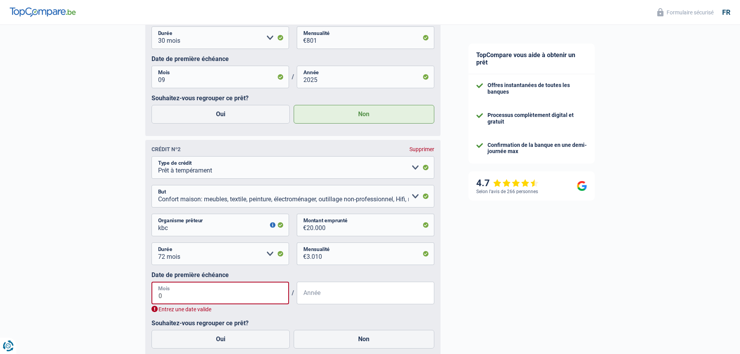
type input "02"
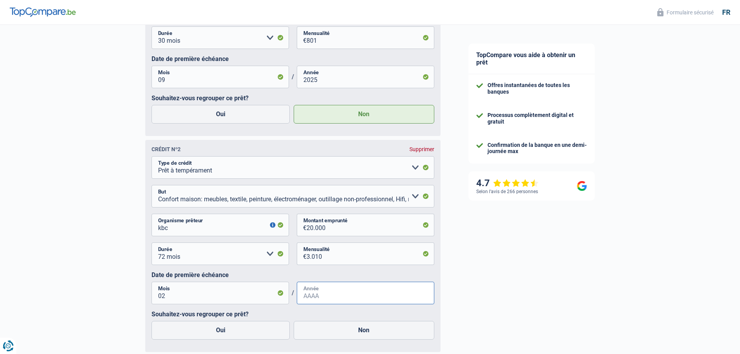
click at [328, 297] on input "Année" at bounding box center [366, 293] width 138 height 23
type input "2020"
click at [126, 298] on div "Chance de réussite de votre simulation est de 80% 1 2 3 4 5 Rajoutez +10% en co…" at bounding box center [227, 59] width 455 height 930
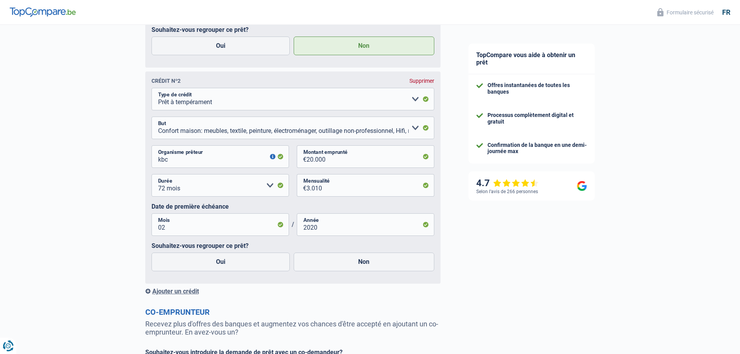
scroll to position [505, 0]
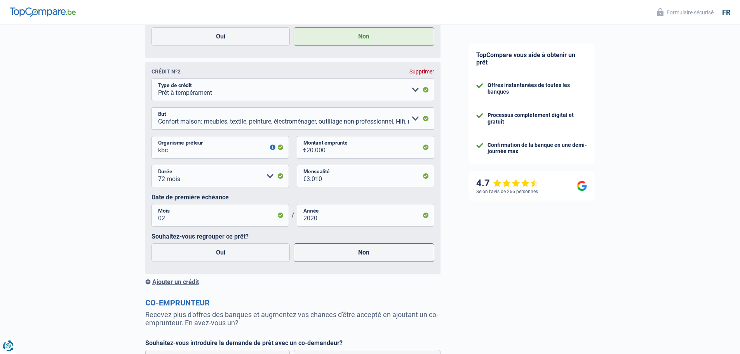
click at [366, 257] on label "Non" at bounding box center [364, 252] width 141 height 19
click at [366, 257] on input "Non" at bounding box center [364, 252] width 141 height 19
radio input "true"
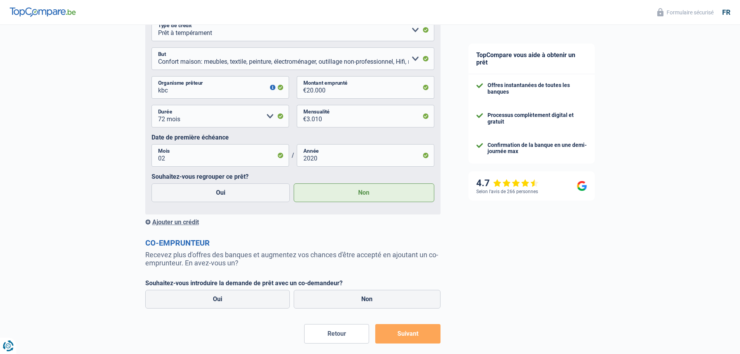
scroll to position [583, 0]
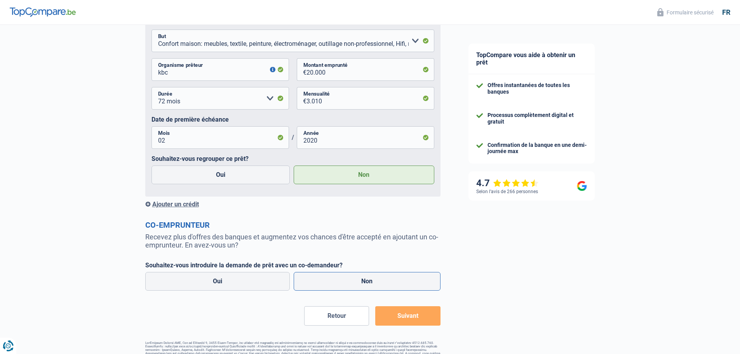
click at [377, 286] on label "Non" at bounding box center [367, 281] width 147 height 19
click at [377, 286] on input "Non" at bounding box center [367, 281] width 147 height 19
radio input "true"
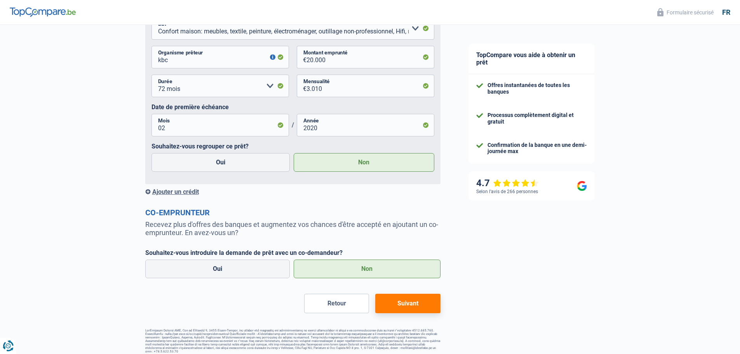
scroll to position [602, 0]
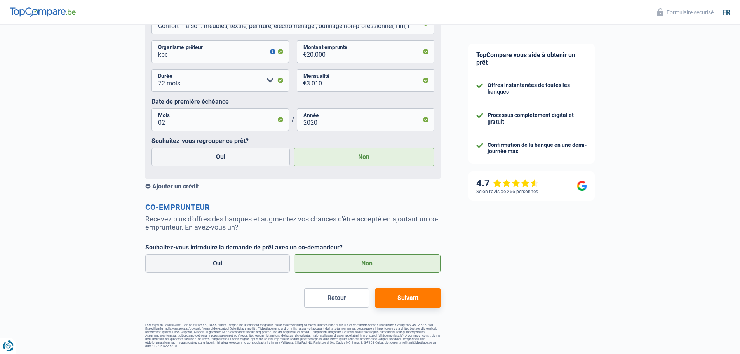
click at [398, 299] on button "Suivant" at bounding box center [407, 297] width 65 height 19
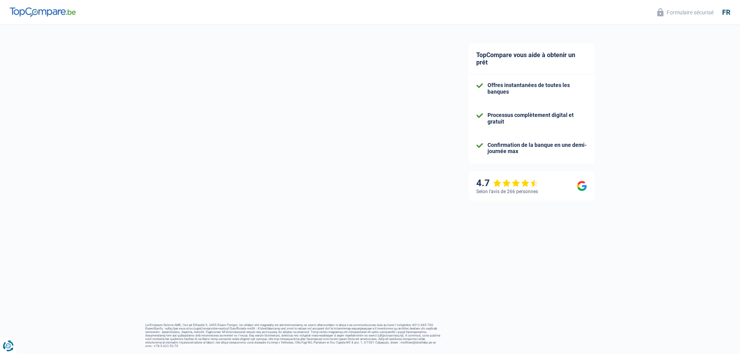
select select "48"
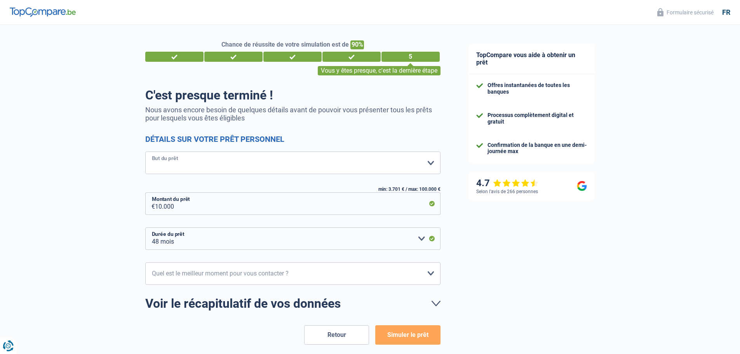
click at [431, 164] on select "Confort maison: meubles, textile, peinture, électroménager, outillage non-profe…" at bounding box center [292, 163] width 295 height 23
select select "other"
click at [145, 152] on select "Confort maison: meubles, textile, peinture, électroménager, outillage non-profe…" at bounding box center [292, 163] width 295 height 23
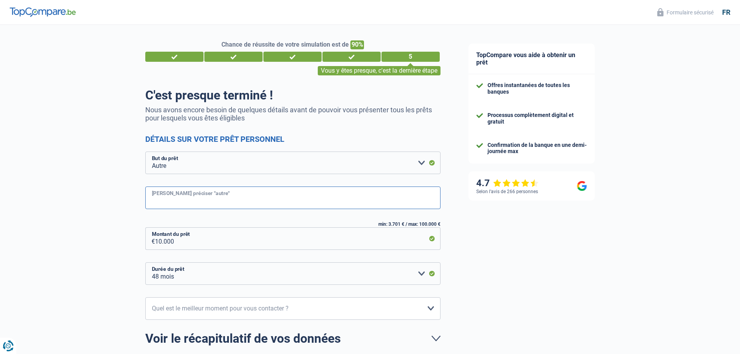
click at [300, 201] on input "Veuillez préciser "autre"" at bounding box center [292, 198] width 295 height 23
type input "aménagement , frais dentaire , réno"
click at [179, 240] on input "10.000" at bounding box center [298, 238] width 286 height 23
type input "1.000"
select select "24"
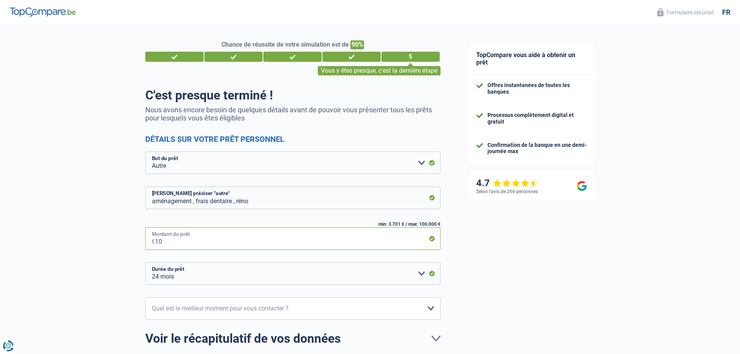
type input "1"
type input "3.800"
select select "36"
type input "38.000"
select select "120"
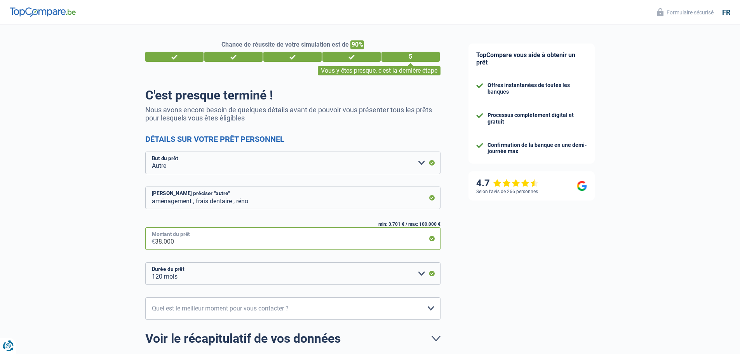
type input "38.000"
click at [236, 277] on select "12 mois 18 mois 24 mois 30 mois 36 mois 42 mois 48 mois 60 mois 72 mois 84 mois…" at bounding box center [292, 273] width 295 height 23
select select "60"
click at [145, 263] on select "12 mois 18 mois 24 mois 30 mois 36 mois 42 mois 48 mois 60 mois 72 mois 84 mois…" at bounding box center [292, 273] width 295 height 23
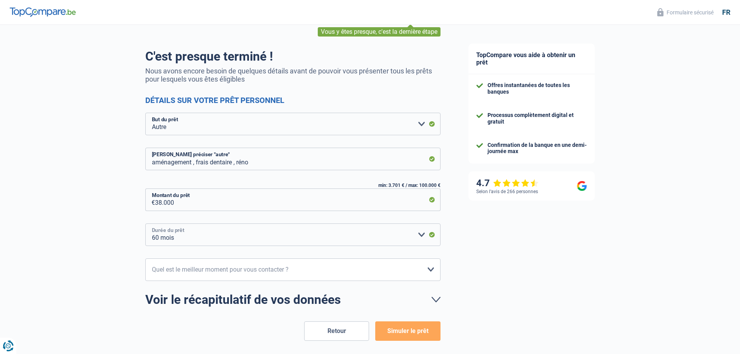
scroll to position [72, 0]
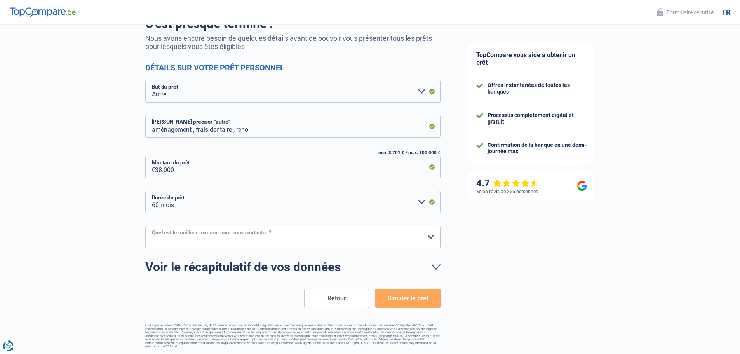
click at [288, 239] on select "10h-12h 12h-14h 14h-16h 16h-18h Veuillez sélectionner une option" at bounding box center [292, 237] width 295 height 23
select select "12-14"
click at [145, 226] on select "10h-12h 12h-14h 14h-16h 16h-18h Veuillez sélectionner une option" at bounding box center [292, 237] width 295 height 23
click at [402, 299] on button "Simuler le prêt" at bounding box center [407, 298] width 65 height 19
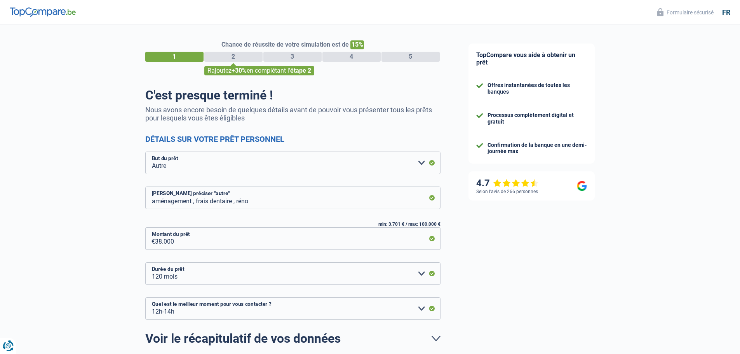
select select "other"
select select "120"
select select "12-14"
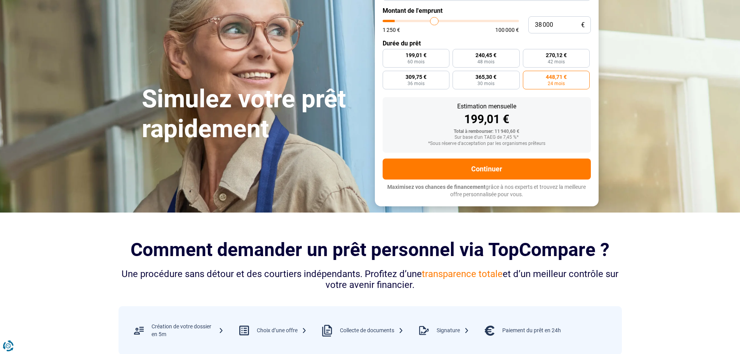
scroll to position [78, 0]
